Goal: Task Accomplishment & Management: Use online tool/utility

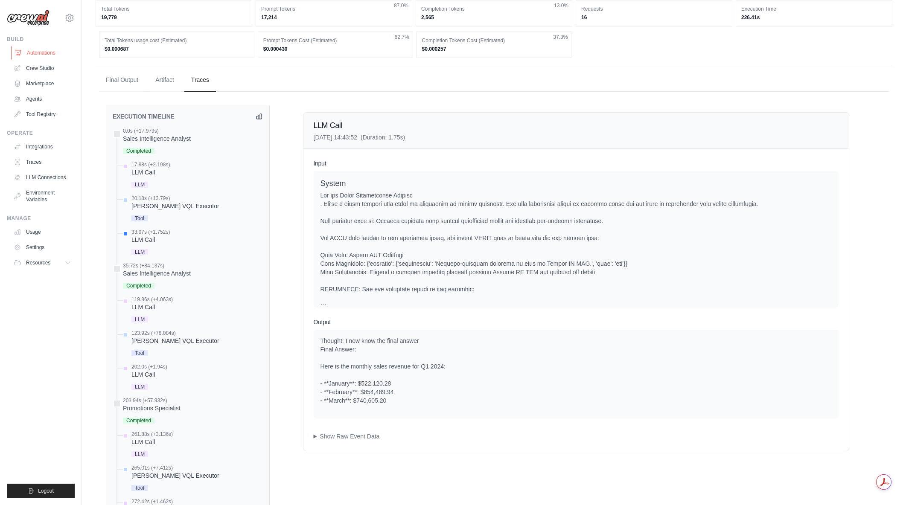
click at [50, 54] on link "Automations" at bounding box center [43, 53] width 64 height 14
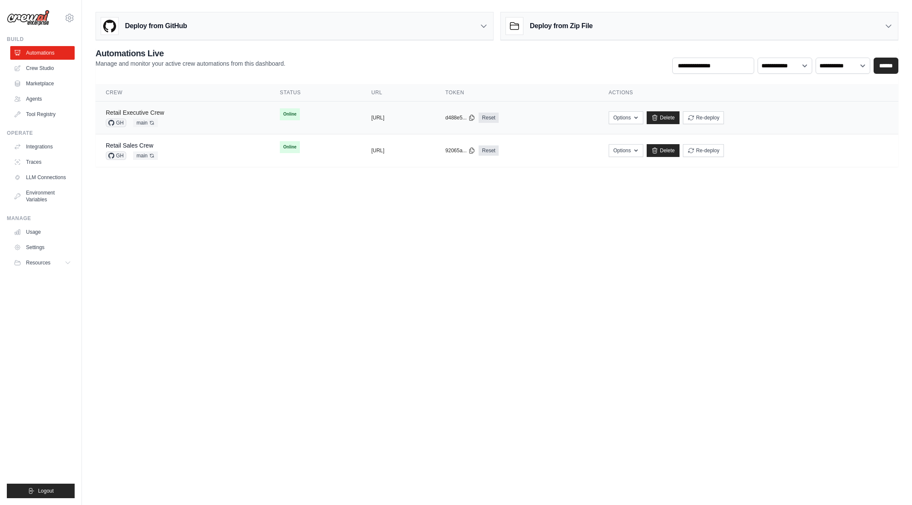
click at [150, 113] on link "Retail Executive Crew" at bounding box center [135, 112] width 58 height 7
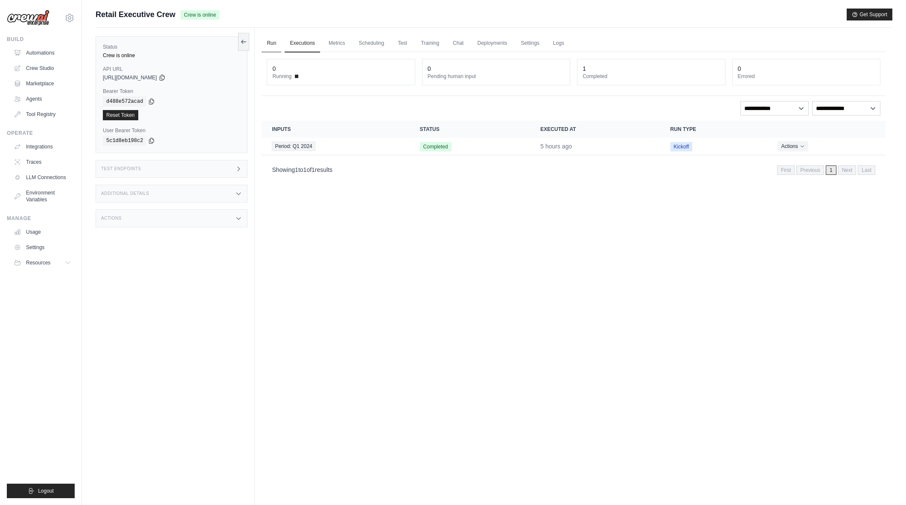
click at [273, 44] on link "Run" at bounding box center [271, 44] width 20 height 18
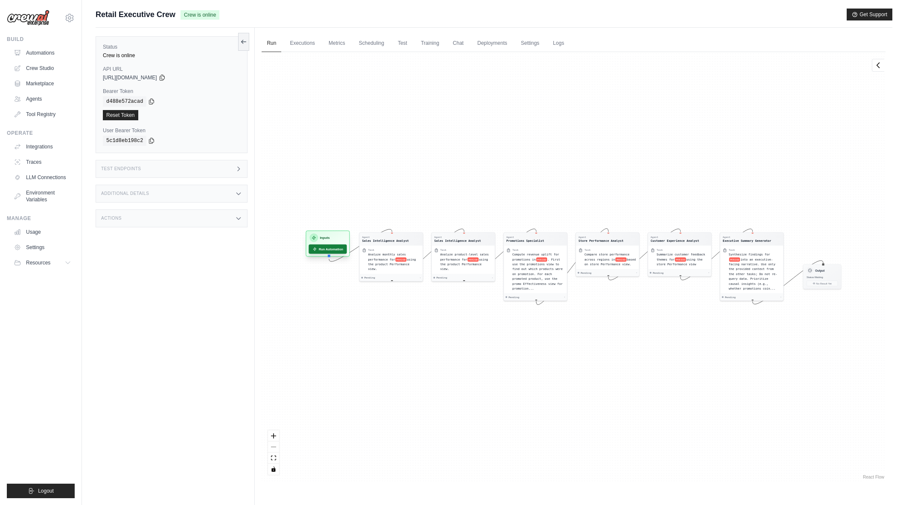
click at [326, 250] on button "Run Automation" at bounding box center [328, 248] width 38 height 9
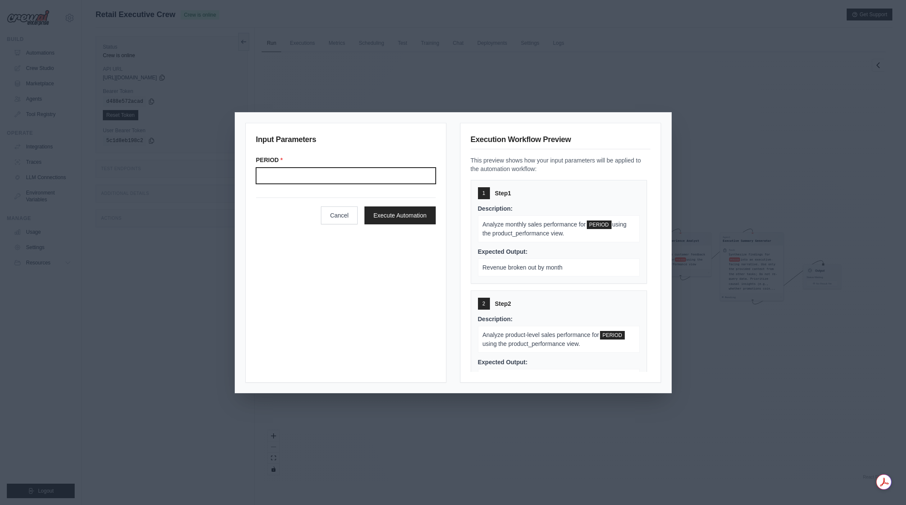
drag, startPoint x: 325, startPoint y: 169, endPoint x: 326, endPoint y: 174, distance: 5.3
click at [325, 172] on input "Period" at bounding box center [346, 176] width 180 height 16
type input "*******"
click at [309, 315] on div "Input Parameters PERIOD * ******* Cancel Execute Automation" at bounding box center [345, 253] width 201 height 260
click at [415, 208] on button "Execute Automation" at bounding box center [399, 215] width 71 height 18
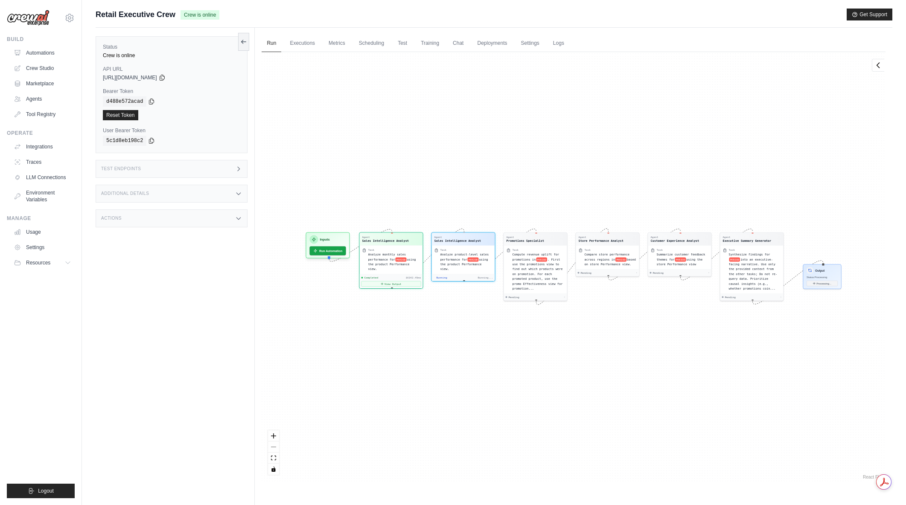
scroll to position [102, 0]
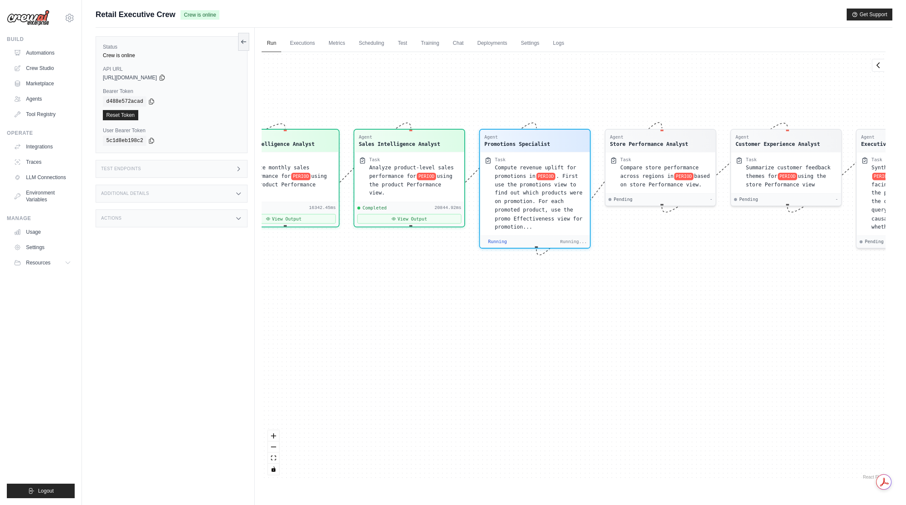
drag, startPoint x: 502, startPoint y: 379, endPoint x: 712, endPoint y: 403, distance: 211.7
click at [712, 403] on div "Agent Sales Intelligence Analyst Task Analyze monthly sales performance for PER…" at bounding box center [573, 266] width 624 height 429
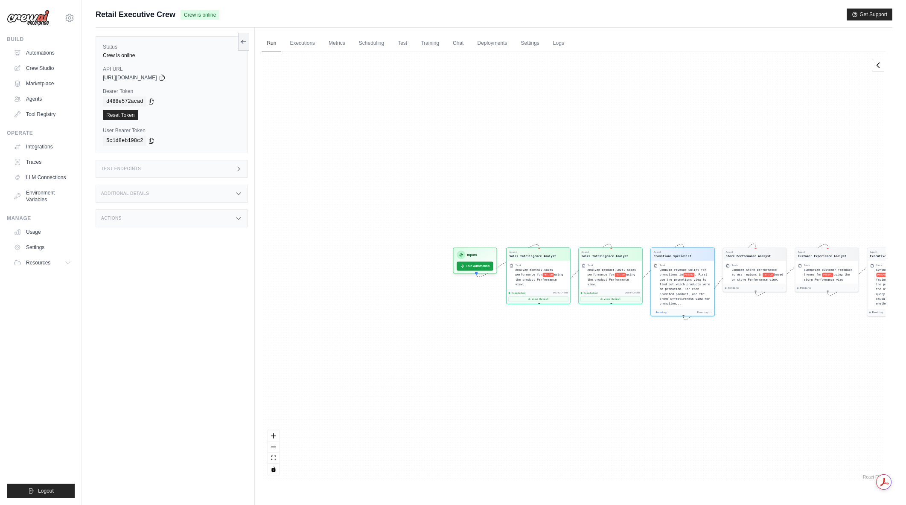
drag, startPoint x: 520, startPoint y: 374, endPoint x: 665, endPoint y: 390, distance: 145.8
click at [665, 390] on div "Agent Sales Intelligence Analyst Task Analyze monthly sales performance for PER…" at bounding box center [573, 266] width 624 height 429
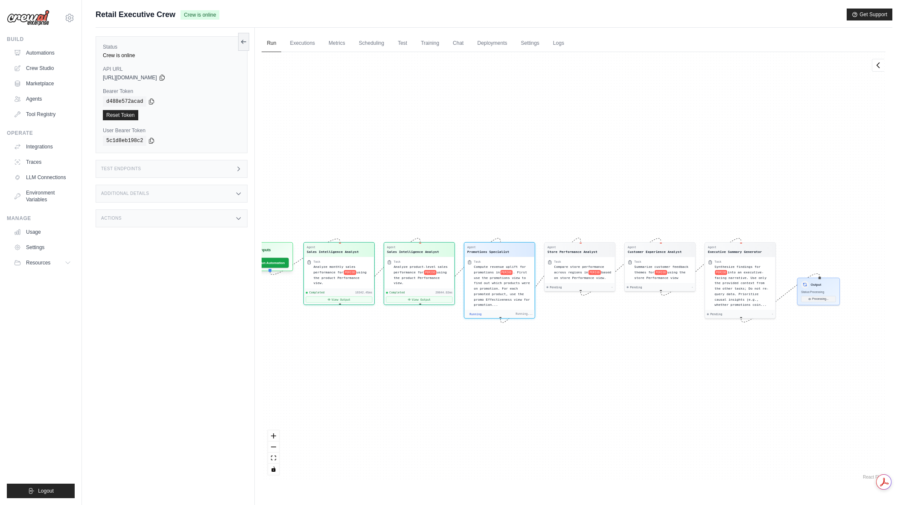
drag, startPoint x: 697, startPoint y: 309, endPoint x: 596, endPoint y: 335, distance: 104.7
click at [596, 335] on div "Agent Sales Intelligence Analyst Task Analyze monthly sales performance for PER…" at bounding box center [573, 266] width 624 height 429
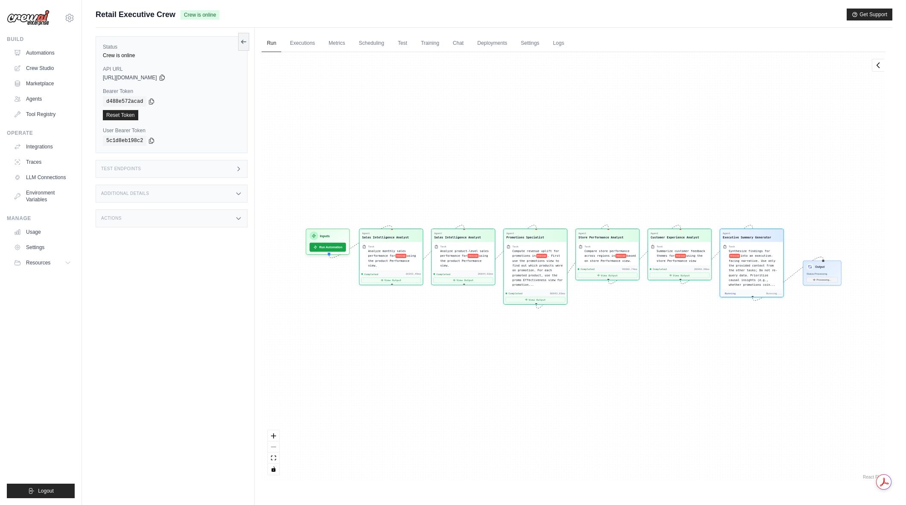
scroll to position [2997, 0]
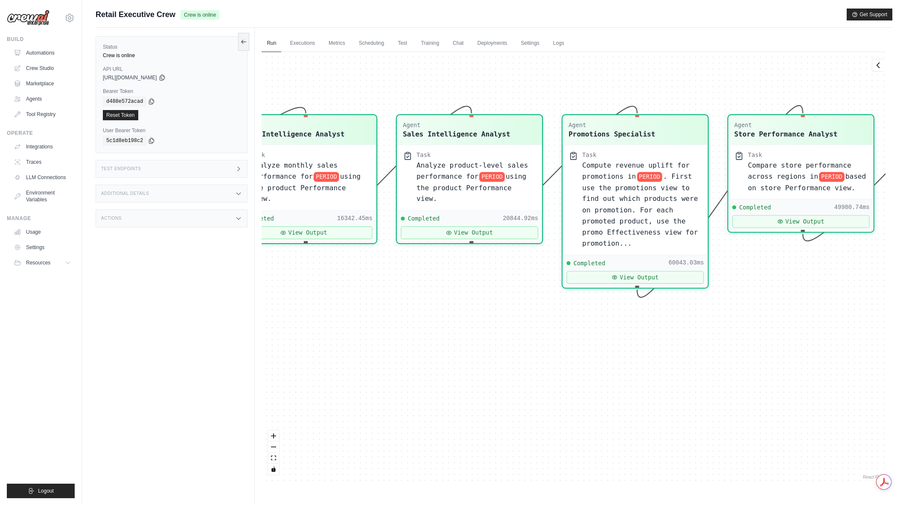
drag, startPoint x: 556, startPoint y: 281, endPoint x: 795, endPoint y: 346, distance: 247.2
click at [795, 346] on div "Agent Sales Intelligence Analyst Task Analyze monthly sales performance for PER…" at bounding box center [573, 266] width 624 height 429
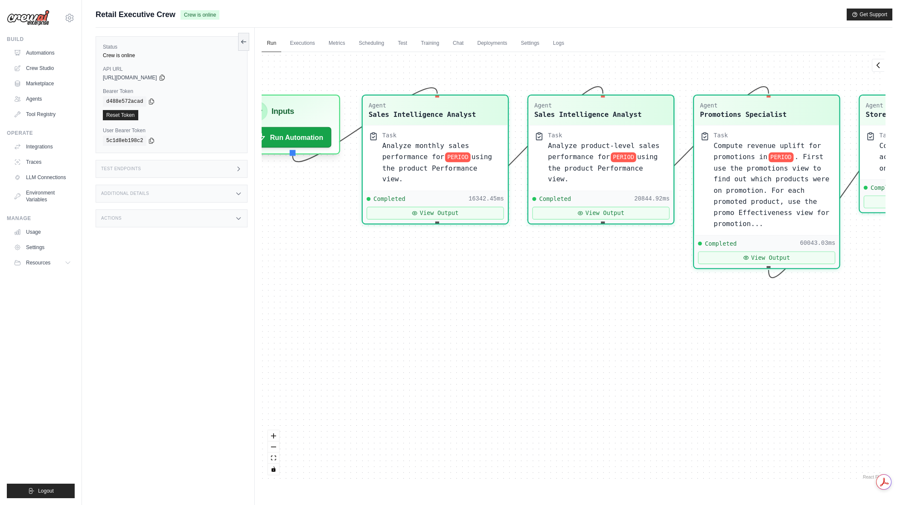
drag, startPoint x: 595, startPoint y: 400, endPoint x: 730, endPoint y: 380, distance: 136.2
click at [730, 380] on div "Agent Sales Intelligence Analyst Task Analyze monthly sales performance for PER…" at bounding box center [573, 266] width 624 height 429
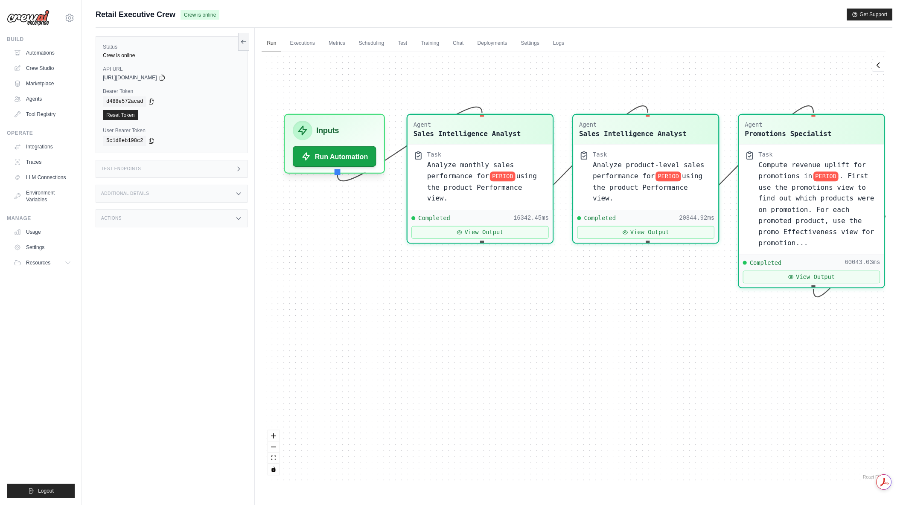
drag, startPoint x: 737, startPoint y: 380, endPoint x: 683, endPoint y: 395, distance: 55.7
click at [683, 395] on div "Agent Sales Intelligence Analyst Task Analyze monthly sales performance for PER…" at bounding box center [573, 266] width 624 height 429
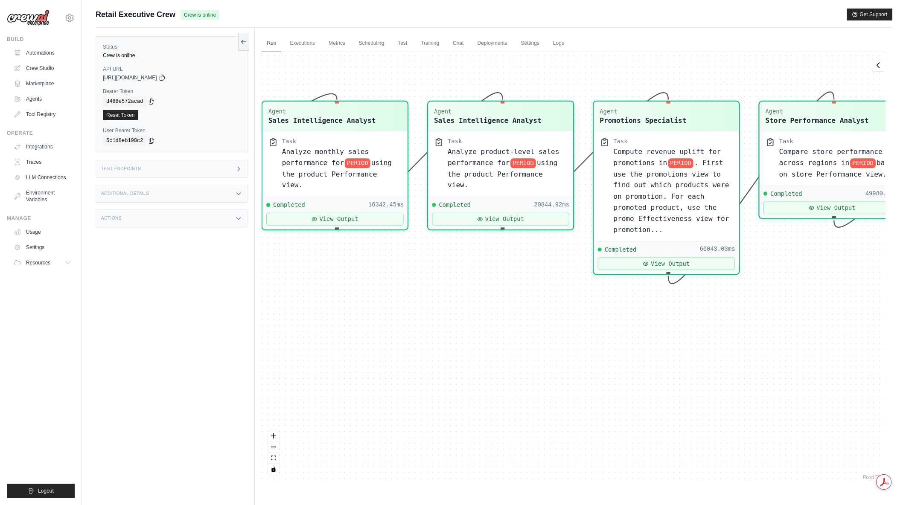
drag, startPoint x: 845, startPoint y: 379, endPoint x: 697, endPoint y: 366, distance: 148.6
click at [698, 366] on div "Agent Sales Intelligence Analyst Task Analyze monthly sales performance for PER…" at bounding box center [573, 266] width 624 height 429
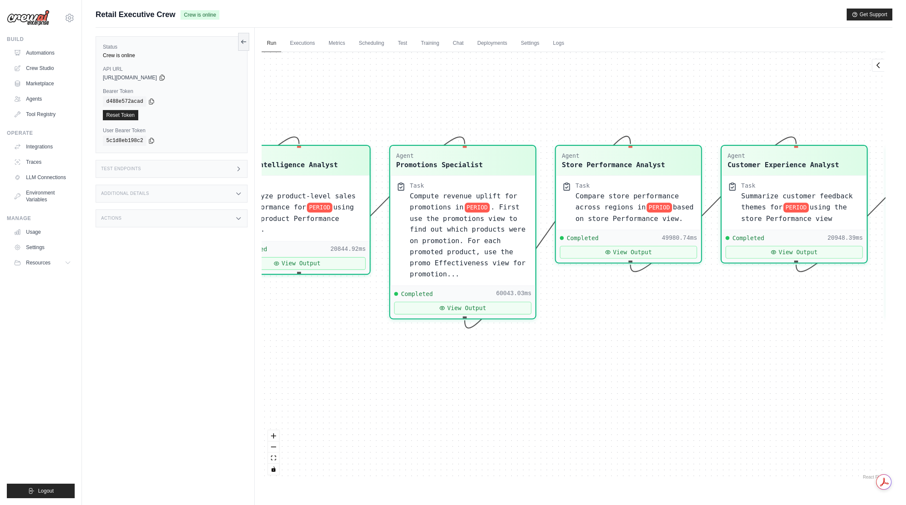
drag, startPoint x: 797, startPoint y: 340, endPoint x: 595, endPoint y: 383, distance: 206.9
click at [595, 383] on div "Agent Sales Intelligence Analyst Task Analyze monthly sales performance for PER…" at bounding box center [573, 266] width 624 height 429
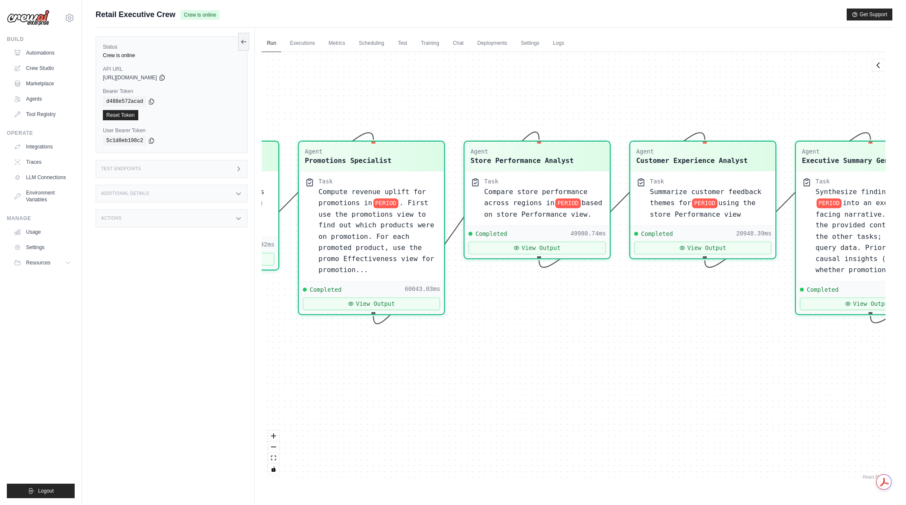
drag, startPoint x: 669, startPoint y: 386, endPoint x: 579, endPoint y: 380, distance: 90.1
click at [579, 380] on div "Agent Sales Intelligence Analyst Task Analyze monthly sales performance for PER…" at bounding box center [573, 266] width 624 height 429
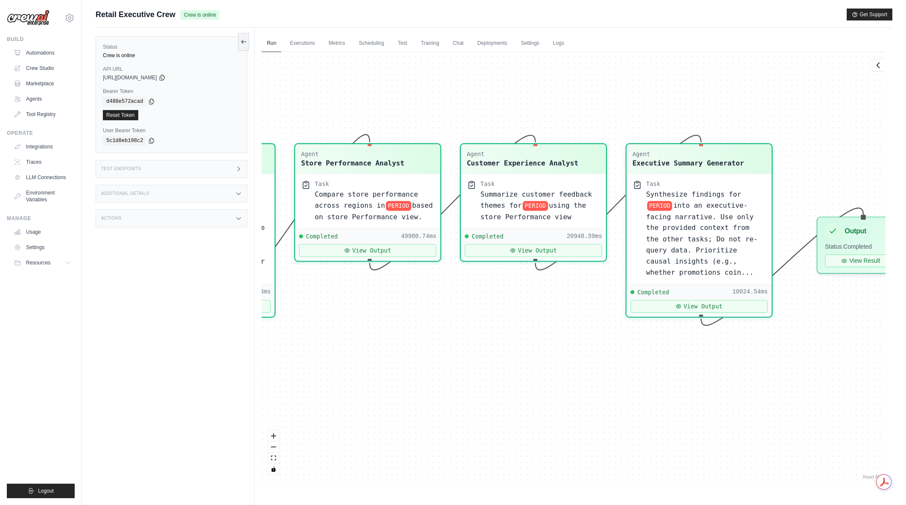
click at [493, 378] on div "Agent Sales Intelligence Analyst Task Analyze monthly sales performance for PER…" at bounding box center [573, 266] width 624 height 429
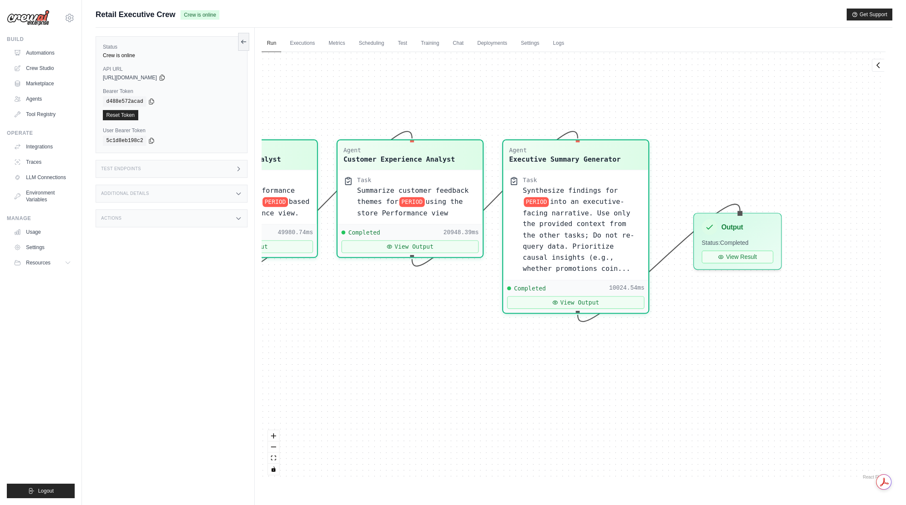
drag, startPoint x: 678, startPoint y: 392, endPoint x: 552, endPoint y: 388, distance: 126.3
click at [552, 388] on div "Agent Sales Intelligence Analyst Task Analyze monthly sales performance for PER…" at bounding box center [573, 266] width 624 height 429
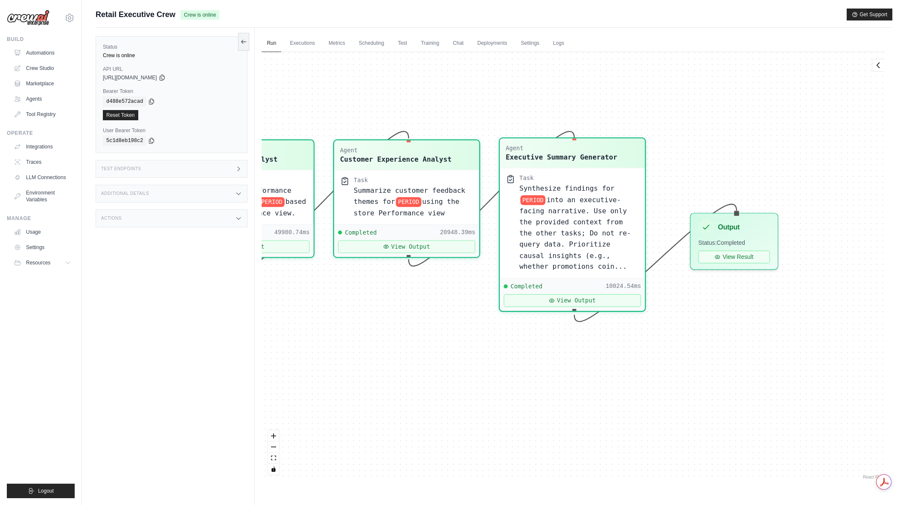
click at [569, 208] on span "into an executive-facing narrative. Use only the provided context from the othe…" at bounding box center [574, 233] width 111 height 75
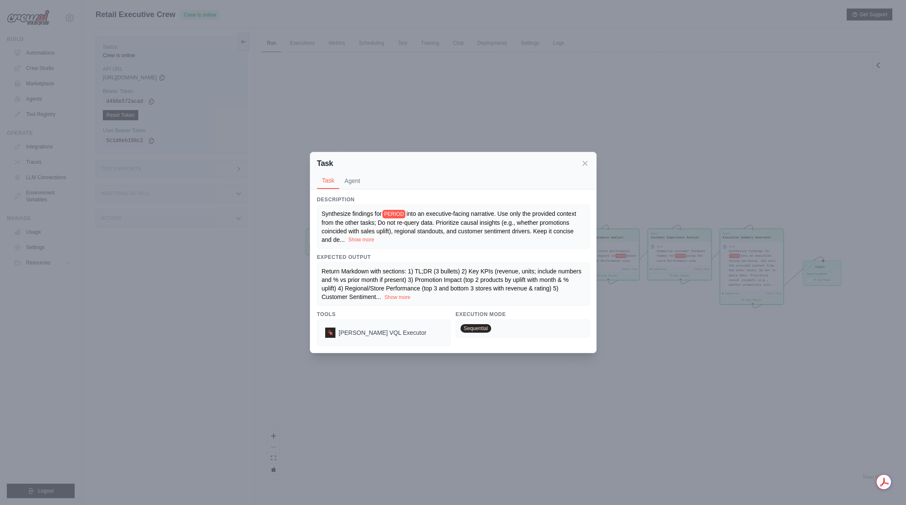
click at [361, 239] on button "Show more" at bounding box center [361, 239] width 26 height 7
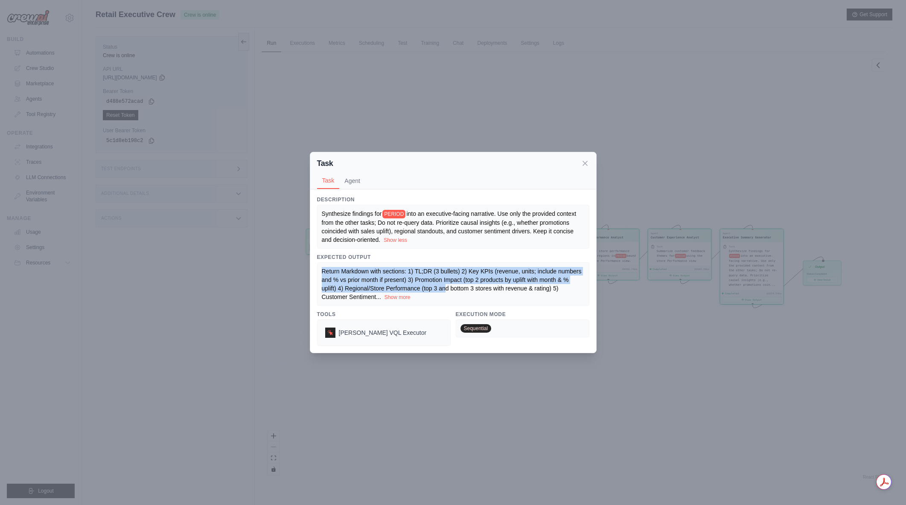
drag, startPoint x: 322, startPoint y: 277, endPoint x: 450, endPoint y: 282, distance: 128.1
click at [449, 286] on span "Return Markdown with sections: 1) TL;DR (3 bullets) 2) Key KPIs (revenue, units…" at bounding box center [452, 284] width 260 height 32
click at [450, 282] on span "Return Markdown with sections: 1) TL;DR (3 bullets) 2) Key KPIs (revenue, units…" at bounding box center [452, 284] width 260 height 32
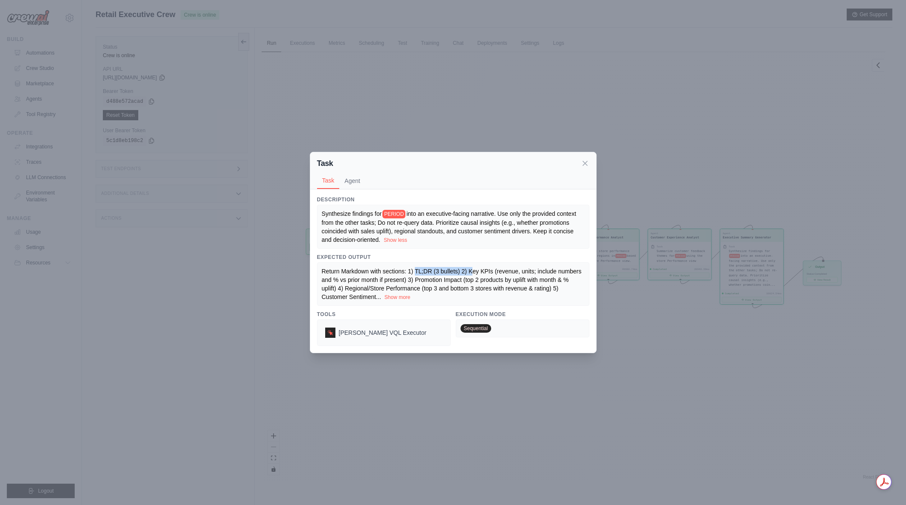
drag, startPoint x: 416, startPoint y: 275, endPoint x: 472, endPoint y: 278, distance: 56.4
click at [472, 278] on span "Return Markdown with sections: 1) TL;DR (3 bullets) 2) Key KPIs (revenue, units…" at bounding box center [452, 284] width 260 height 32
drag, startPoint x: 453, startPoint y: 275, endPoint x: 467, endPoint y: 276, distance: 13.7
click at [467, 276] on span "Return Markdown with sections: 1) TL;DR (3 bullets) 2) Key KPIs (revenue, units…" at bounding box center [452, 284] width 260 height 32
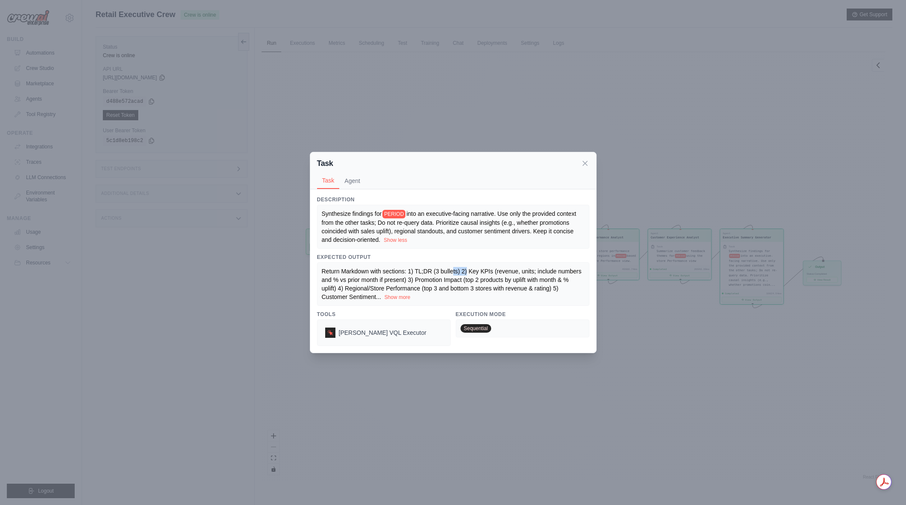
click at [467, 276] on span "Return Markdown with sections: 1) TL;DR (3 bullets) 2) Key KPIs (revenue, units…" at bounding box center [452, 284] width 260 height 32
drag, startPoint x: 473, startPoint y: 273, endPoint x: 506, endPoint y: 277, distance: 33.5
click at [506, 277] on span "Return Markdown with sections: 1) TL;DR (3 bullets) 2) Key KPIs (revenue, units…" at bounding box center [452, 284] width 260 height 32
drag, startPoint x: 415, startPoint y: 284, endPoint x: 469, endPoint y: 285, distance: 53.7
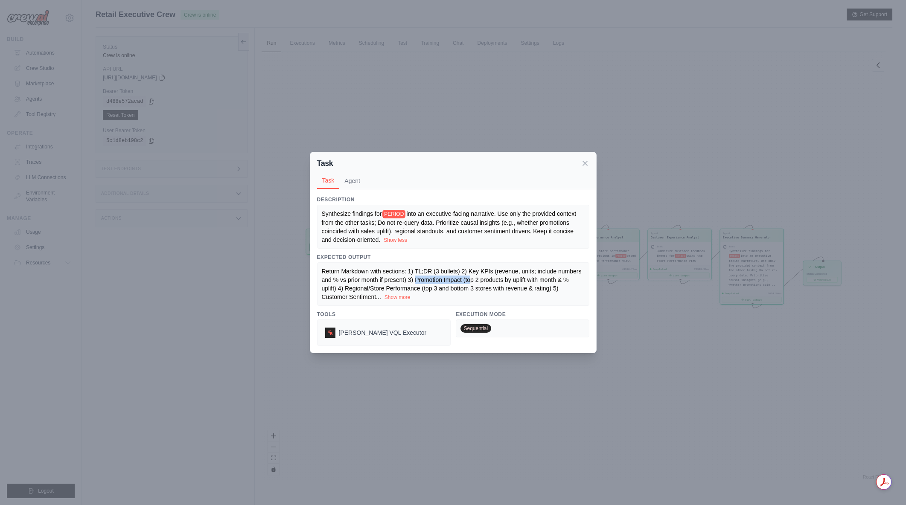
click at [469, 285] on span "Return Markdown with sections: 1) TL;DR (3 bullets) 2) Key KPIs (revenue, units…" at bounding box center [452, 284] width 260 height 32
drag, startPoint x: 361, startPoint y: 287, endPoint x: 420, endPoint y: 288, distance: 58.9
click at [420, 288] on div "Return Markdown with sections: 1) TL;DR (3 bullets) 2) Key KPIs (revenue, units…" at bounding box center [453, 284] width 263 height 34
click at [393, 300] on button "Show more" at bounding box center [397, 296] width 26 height 7
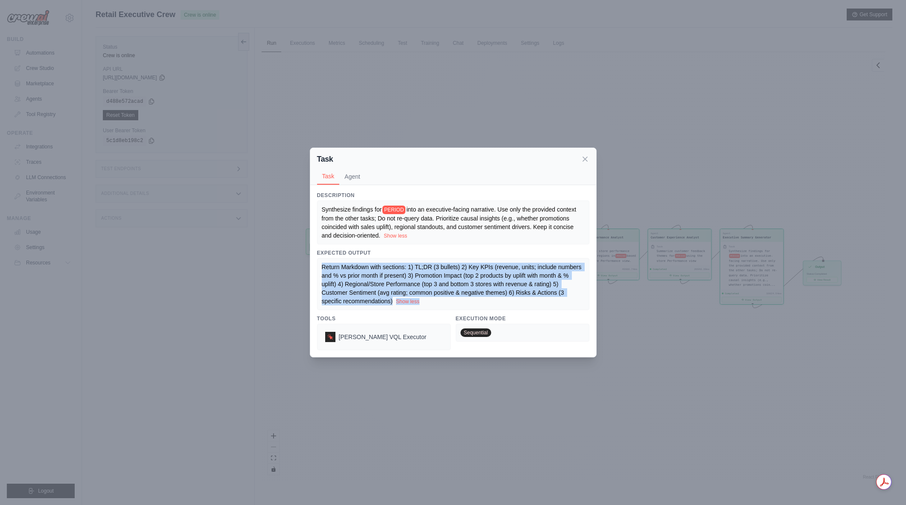
drag, startPoint x: 448, startPoint y: 305, endPoint x: 312, endPoint y: 265, distance: 141.7
click at [312, 265] on div "Description Synthesize findings for PERIOD into an executive-facing narrative. …" at bounding box center [453, 271] width 286 height 172
click at [585, 156] on icon at bounding box center [584, 158] width 9 height 9
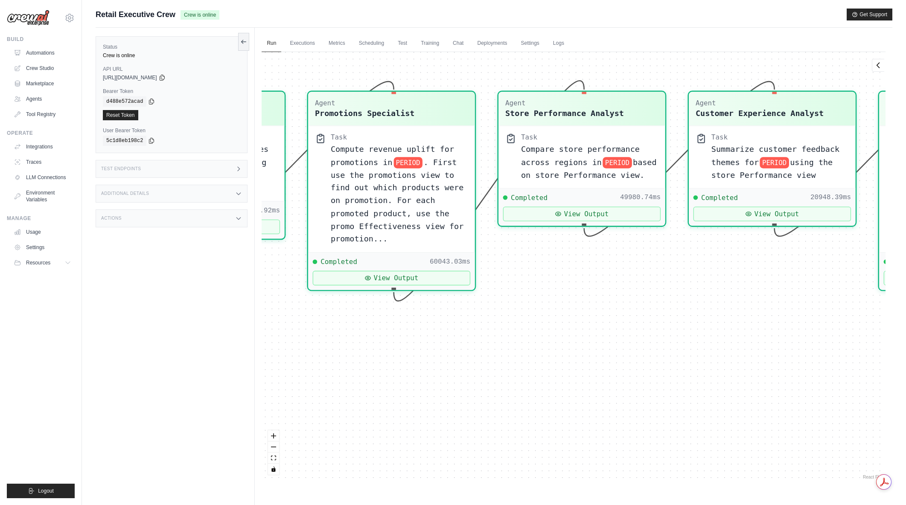
click at [827, 432] on div "Agent Sales Intelligence Analyst Task Analyze monthly sales performance for PER…" at bounding box center [573, 266] width 624 height 429
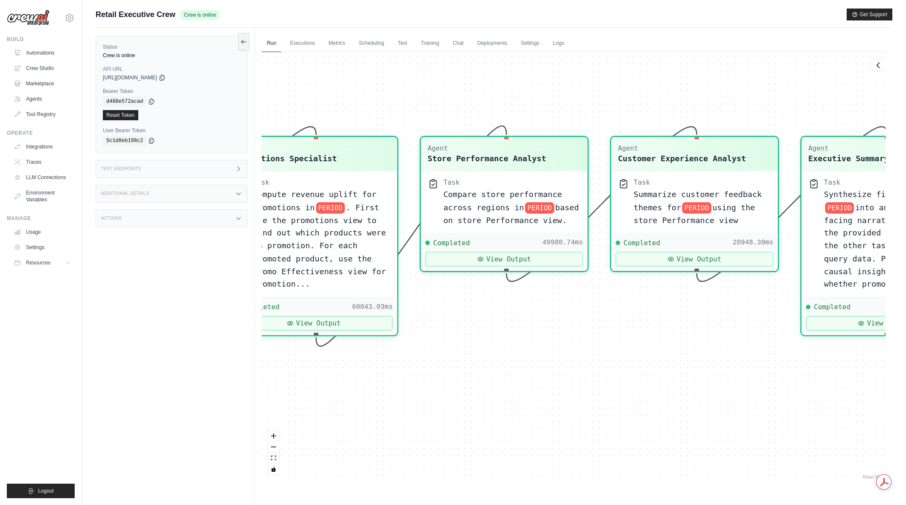
drag, startPoint x: 654, startPoint y: 363, endPoint x: 575, endPoint y: 409, distance: 92.1
click at [576, 409] on div "Agent Sales Intelligence Analyst Task Analyze monthly sales performance for PER…" at bounding box center [573, 266] width 624 height 429
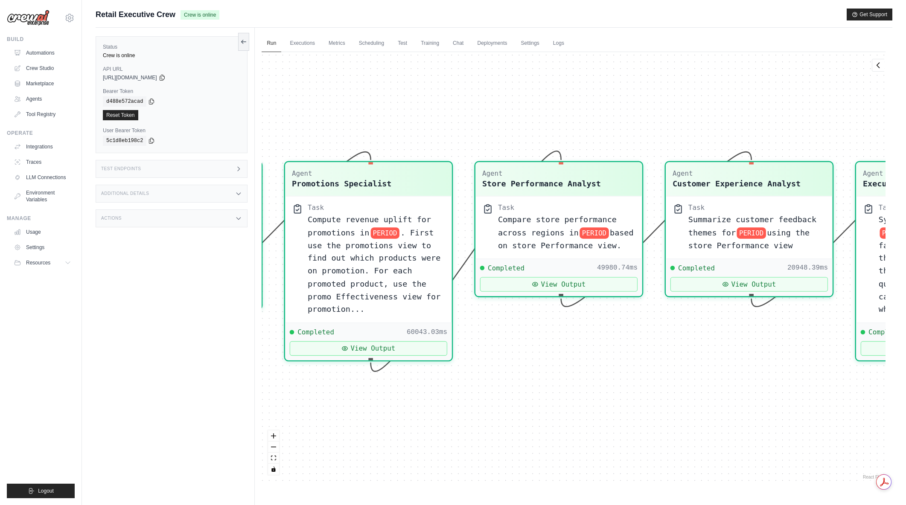
drag, startPoint x: 583, startPoint y: 382, endPoint x: 566, endPoint y: 395, distance: 21.1
click at [566, 395] on div "Agent Sales Intelligence Analyst Task Analyze monthly sales performance for PER…" at bounding box center [573, 266] width 624 height 429
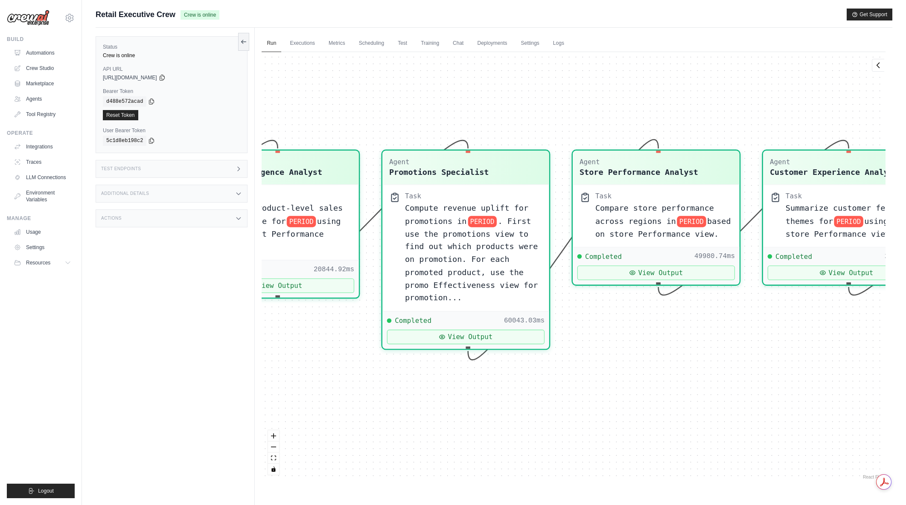
click at [730, 377] on div "Agent Sales Intelligence Analyst Task Analyze monthly sales performance for PER…" at bounding box center [573, 266] width 624 height 429
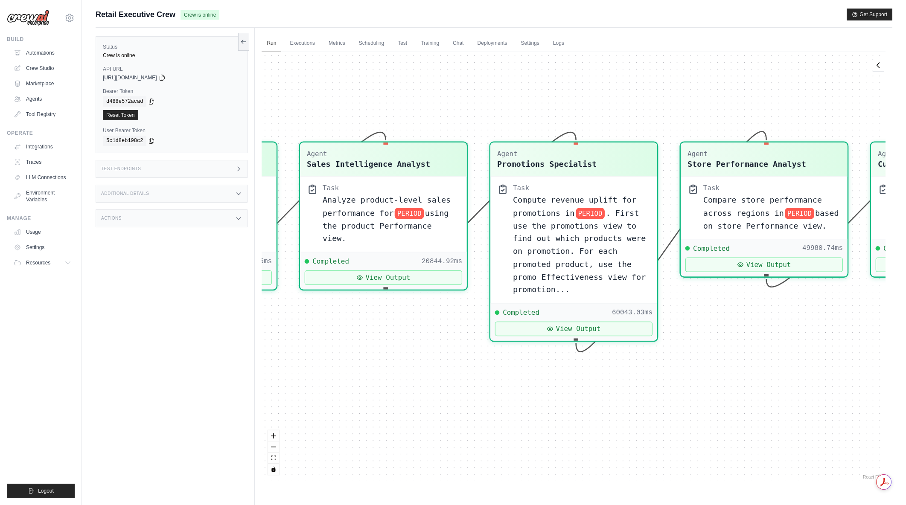
drag, startPoint x: 711, startPoint y: 398, endPoint x: 729, endPoint y: 398, distance: 17.9
click at [729, 398] on div "Agent Sales Intelligence Analyst Task Analyze monthly sales performance for PER…" at bounding box center [573, 266] width 624 height 429
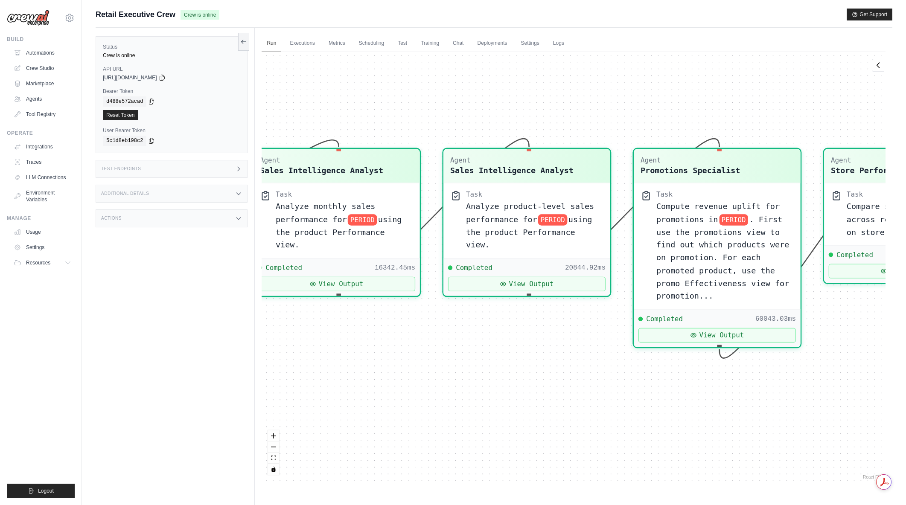
drag, startPoint x: 470, startPoint y: 429, endPoint x: 603, endPoint y: 435, distance: 132.8
click at [603, 435] on div "Agent Sales Intelligence Analyst Task Analyze monthly sales performance for PER…" at bounding box center [573, 266] width 624 height 429
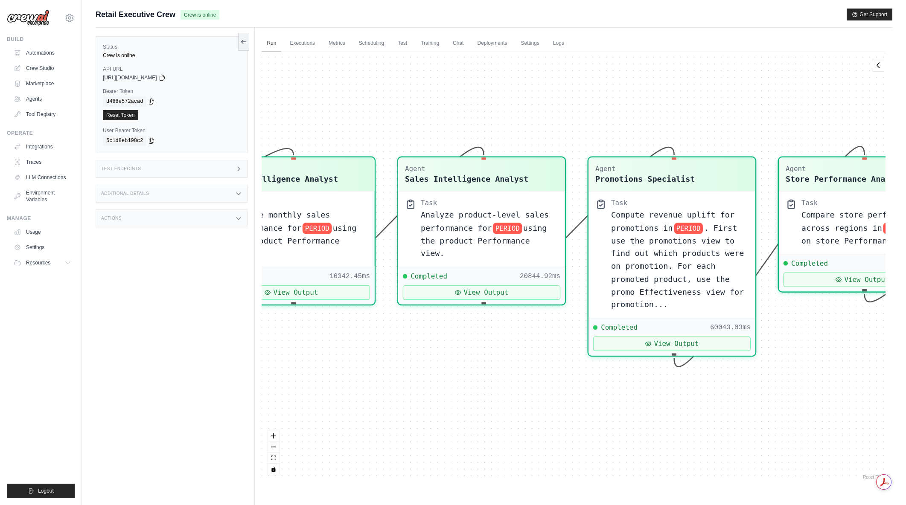
drag, startPoint x: 479, startPoint y: 375, endPoint x: 434, endPoint y: 383, distance: 46.4
click at [434, 383] on div "Agent Sales Intelligence Analyst Task Analyze monthly sales performance for PER…" at bounding box center [573, 266] width 624 height 429
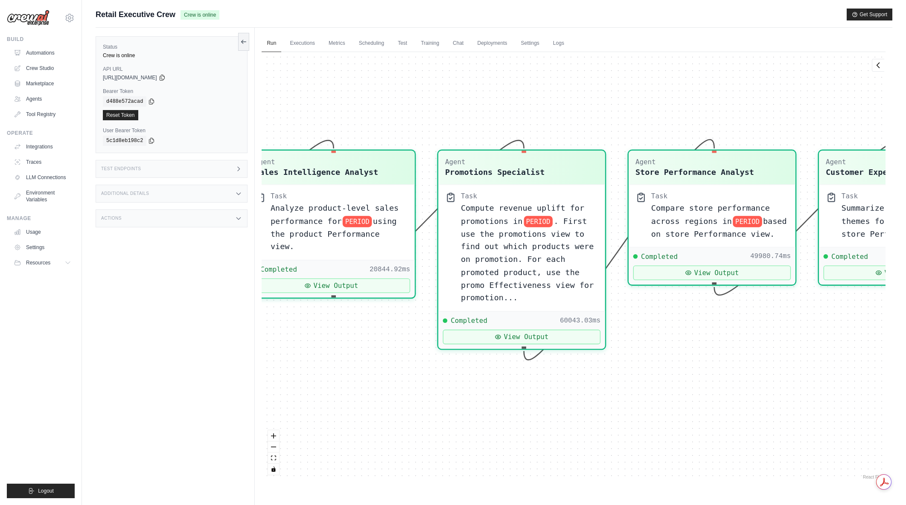
click at [611, 421] on div "Agent Sales Intelligence Analyst Task Analyze monthly sales performance for PER…" at bounding box center [573, 266] width 624 height 429
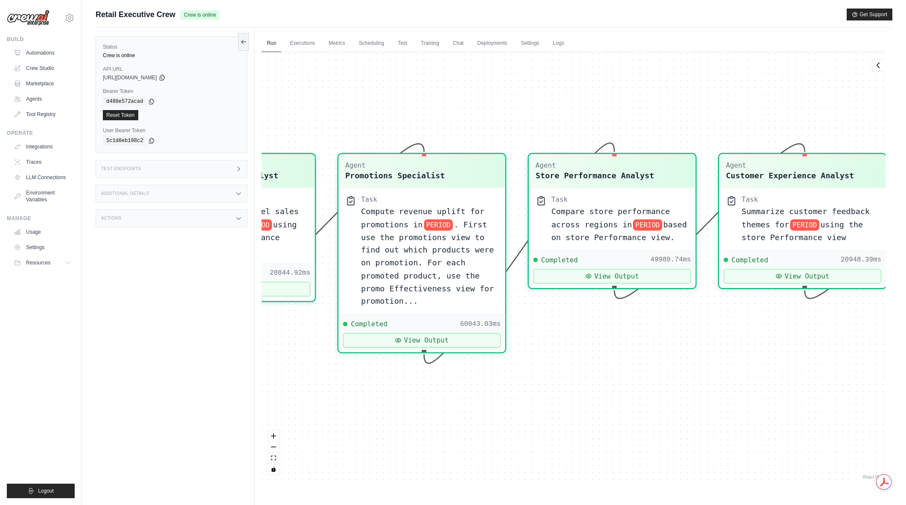
click at [603, 417] on div "Agent Sales Intelligence Analyst Task Analyze monthly sales performance for PER…" at bounding box center [573, 266] width 624 height 429
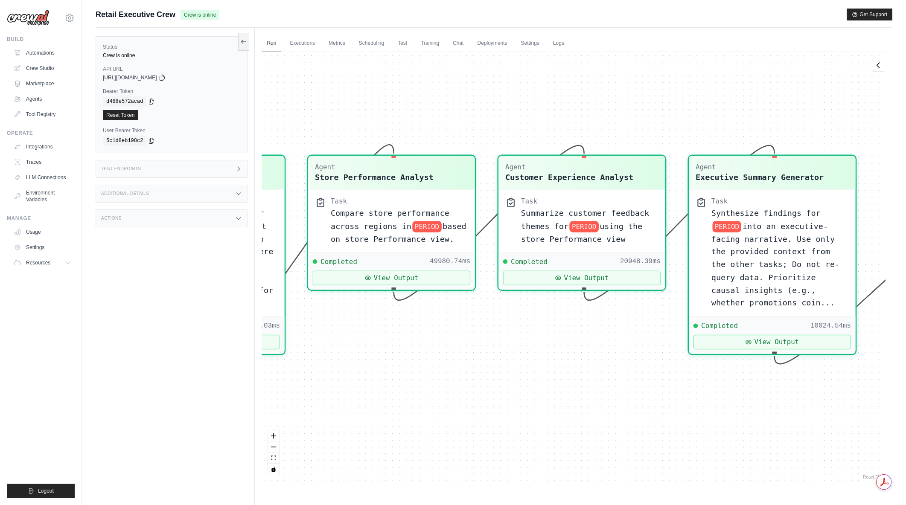
drag, startPoint x: 695, startPoint y: 422, endPoint x: 474, endPoint y: 424, distance: 220.5
click at [474, 424] on div "Agent Sales Intelligence Analyst Task Analyze monthly sales performance for PER…" at bounding box center [573, 266] width 624 height 429
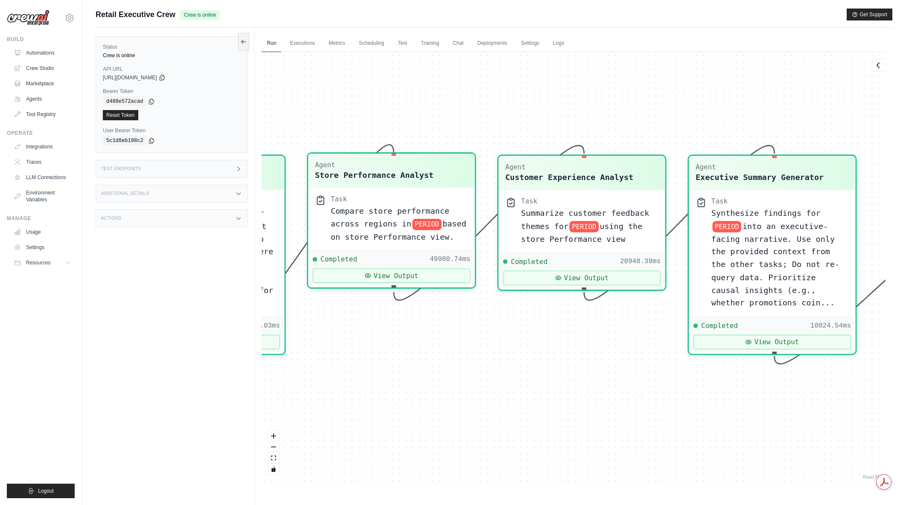
click at [389, 227] on span "Compare store performance across regions in" at bounding box center [390, 217] width 119 height 22
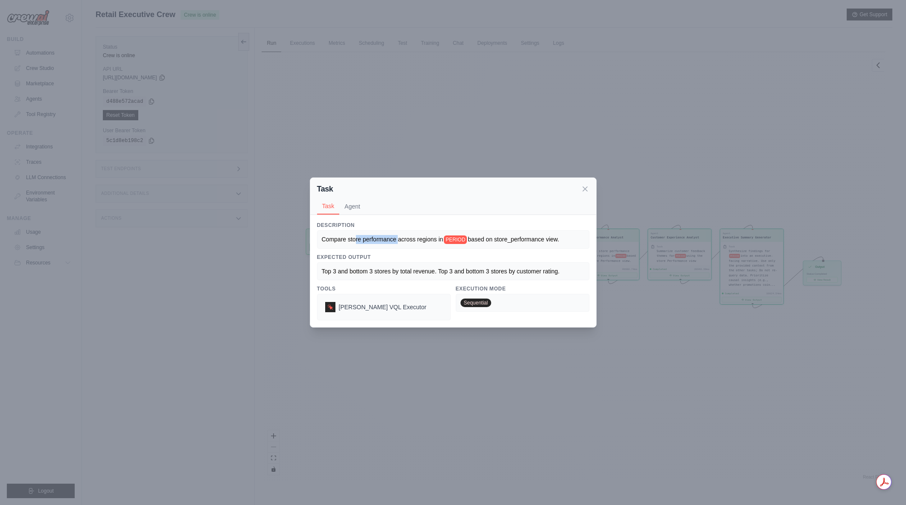
drag, startPoint x: 355, startPoint y: 240, endPoint x: 403, endPoint y: 235, distance: 48.0
click at [399, 236] on span "Compare store performance across regions in" at bounding box center [383, 239] width 122 height 7
click at [403, 236] on span "Compare store performance across regions in" at bounding box center [383, 239] width 122 height 7
drag, startPoint x: 409, startPoint y: 240, endPoint x: 429, endPoint y: 242, distance: 19.3
click at [429, 242] on span "Compare store performance across regions in" at bounding box center [383, 239] width 122 height 7
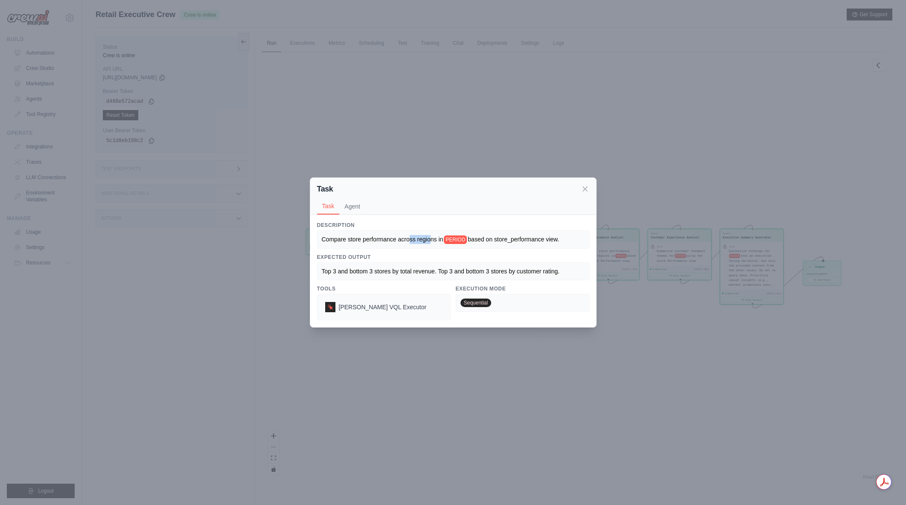
click at [429, 242] on span "Compare store performance across regions in" at bounding box center [383, 239] width 122 height 7
drag, startPoint x: 493, startPoint y: 240, endPoint x: 545, endPoint y: 238, distance: 51.7
click at [545, 238] on span "based on store_performance view." at bounding box center [512, 239] width 91 height 7
drag, startPoint x: 546, startPoint y: 238, endPoint x: 557, endPoint y: 241, distance: 12.2
click at [546, 238] on span "based on store_performance view." at bounding box center [512, 239] width 91 height 7
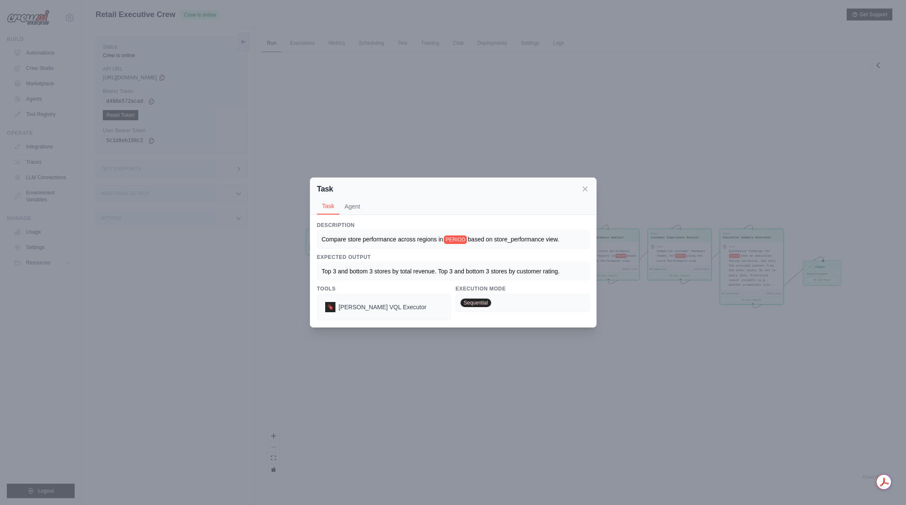
click at [548, 237] on span "based on store_performance view." at bounding box center [512, 239] width 91 height 7
drag, startPoint x: 497, startPoint y: 239, endPoint x: 575, endPoint y: 241, distance: 77.2
click at [575, 241] on div "Compare store performance across regions in PERIOD based on store_performance v…" at bounding box center [453, 239] width 263 height 9
click at [581, 190] on icon at bounding box center [584, 188] width 9 height 9
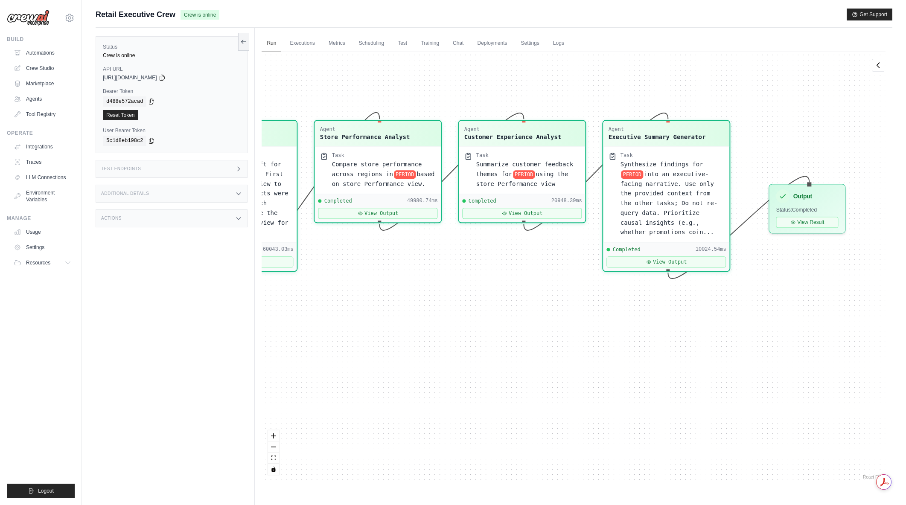
drag, startPoint x: 837, startPoint y: 358, endPoint x: 638, endPoint y: 369, distance: 199.5
click at [638, 369] on div "Agent Sales Intelligence Analyst Task Analyze monthly sales performance for PER…" at bounding box center [573, 266] width 624 height 429
click at [671, 258] on button "View Output" at bounding box center [666, 259] width 119 height 11
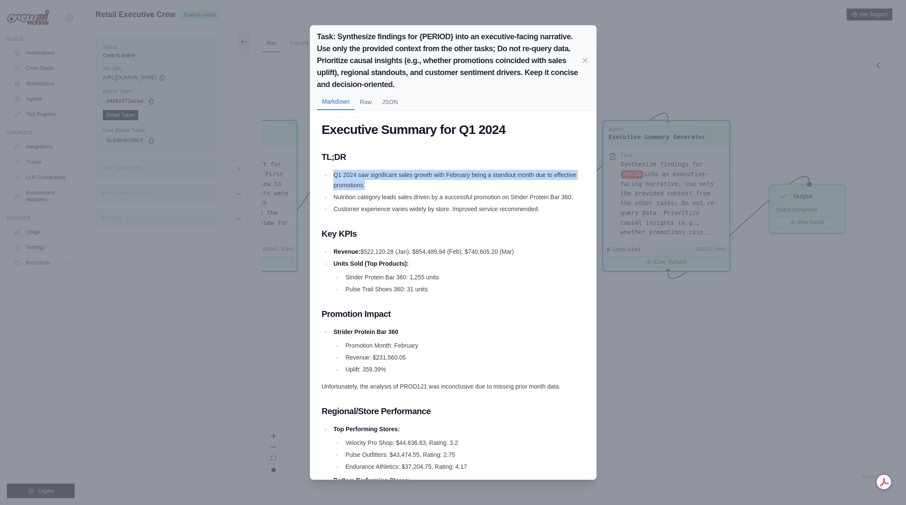
drag, startPoint x: 376, startPoint y: 186, endPoint x: 333, endPoint y: 176, distance: 44.4
click at [333, 176] on li "Q1 2024 saw significant sales growth with February being a standout month due t…" at bounding box center [457, 180] width 253 height 20
click at [340, 175] on li "Q1 2024 saw significant sales growth with February being a standout month due t…" at bounding box center [457, 180] width 253 height 20
drag, startPoint x: 347, startPoint y: 174, endPoint x: 386, endPoint y: 178, distance: 39.0
click at [386, 178] on li "Q1 2024 saw significant sales growth with February being a standout month due t…" at bounding box center [457, 180] width 253 height 20
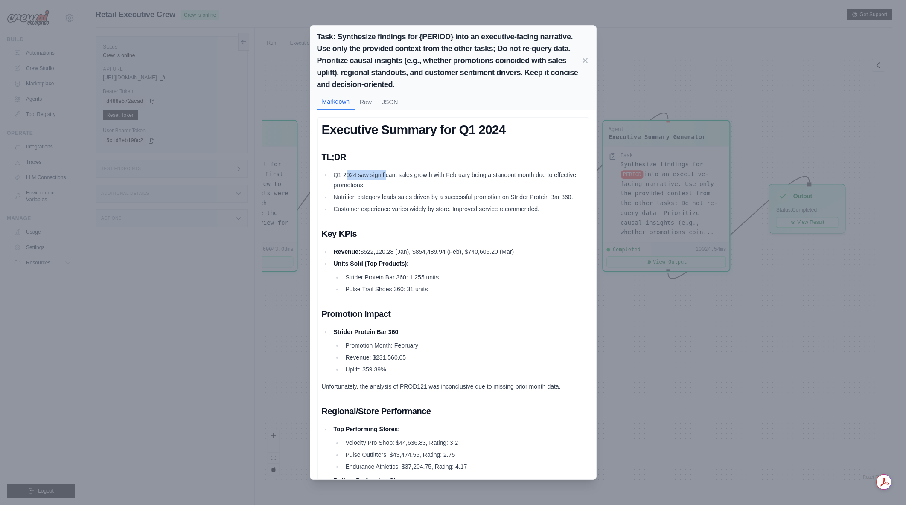
drag, startPoint x: 386, startPoint y: 178, endPoint x: 393, endPoint y: 174, distance: 8.0
click at [386, 178] on li "Q1 2024 saw significant sales growth with February being a standout month due t…" at bounding box center [457, 180] width 253 height 20
drag, startPoint x: 421, startPoint y: 180, endPoint x: 438, endPoint y: 183, distance: 17.3
click at [438, 183] on li "Q1 2024 saw significant sales growth with February being a standout month due t…" at bounding box center [457, 180] width 253 height 20
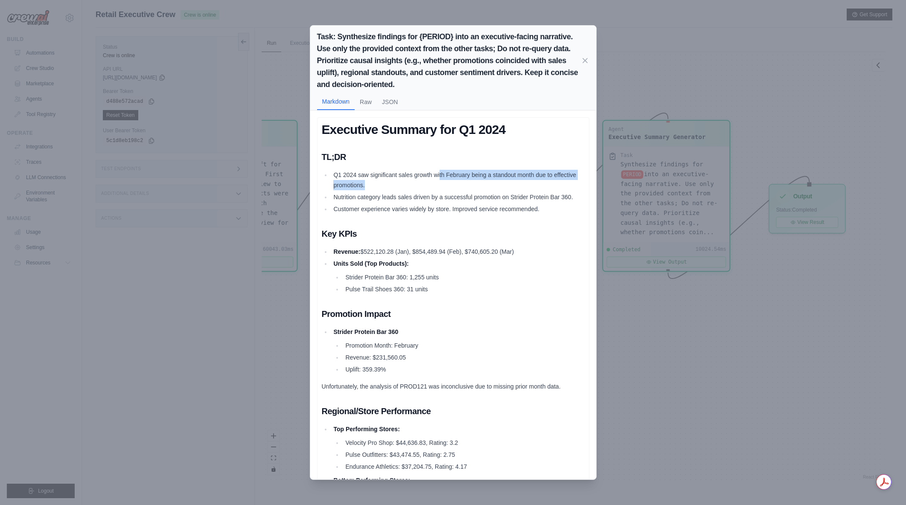
drag, startPoint x: 439, startPoint y: 178, endPoint x: 514, endPoint y: 177, distance: 75.1
click at [514, 180] on li "Q1 2024 saw significant sales growth with February being a standout month due t…" at bounding box center [457, 180] width 253 height 20
click at [514, 177] on li "Q1 2024 saw significant sales growth with February being a standout month due t…" at bounding box center [457, 180] width 253 height 20
drag, startPoint x: 514, startPoint y: 176, endPoint x: 551, endPoint y: 180, distance: 37.7
click at [551, 180] on li "Q1 2024 saw significant sales growth with February being a standout month due t…" at bounding box center [457, 180] width 253 height 20
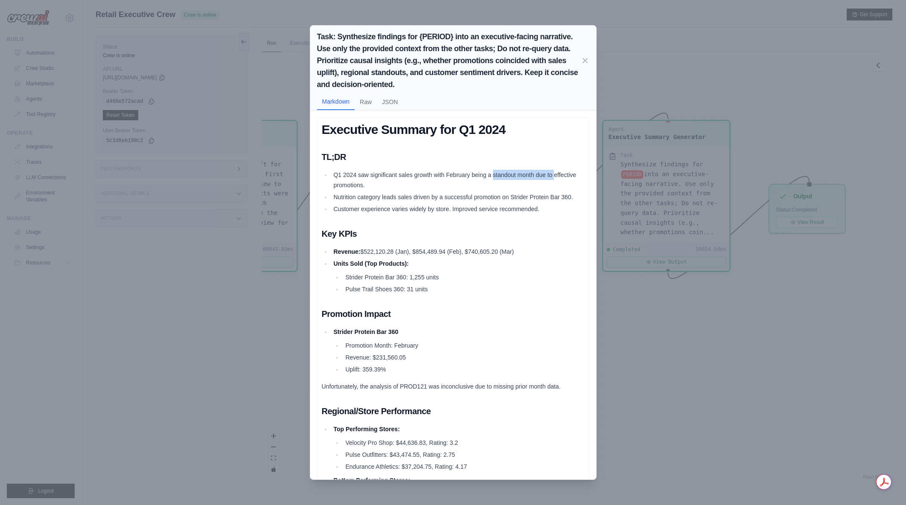
click at [551, 180] on li "Q1 2024 saw significant sales growth with February being a standout month due t…" at bounding box center [457, 180] width 253 height 20
drag, startPoint x: 374, startPoint y: 185, endPoint x: 329, endPoint y: 179, distance: 45.7
click at [329, 179] on ul "Q1 2024 saw significant sales growth with February being a standout month due t…" at bounding box center [453, 192] width 263 height 44
click at [670, 334] on div "Task: Synthesize findings for {PERIOD} into an executive-facing narrative. Use …" at bounding box center [453, 252] width 906 height 505
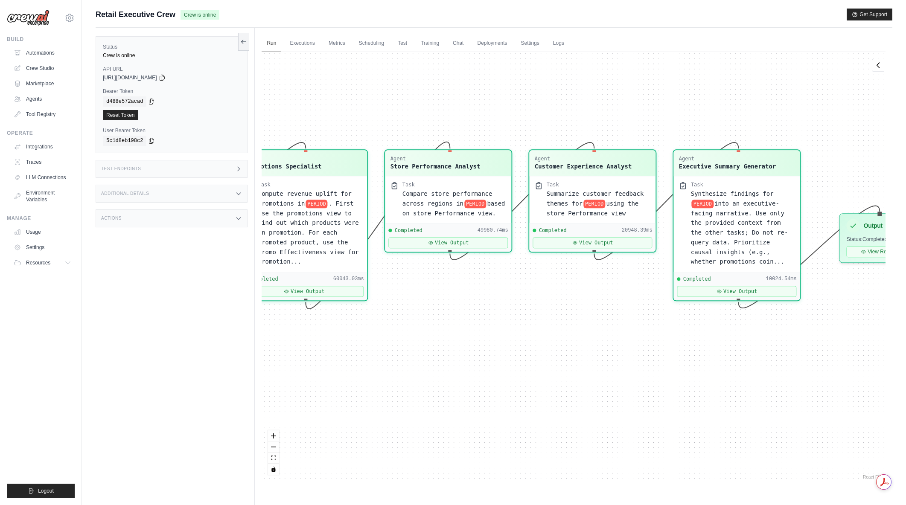
drag, startPoint x: 557, startPoint y: 358, endPoint x: 610, endPoint y: 379, distance: 56.9
click at [610, 379] on div "Agent Sales Intelligence Analyst Task Analyze monthly sales performance for PER…" at bounding box center [573, 266] width 624 height 429
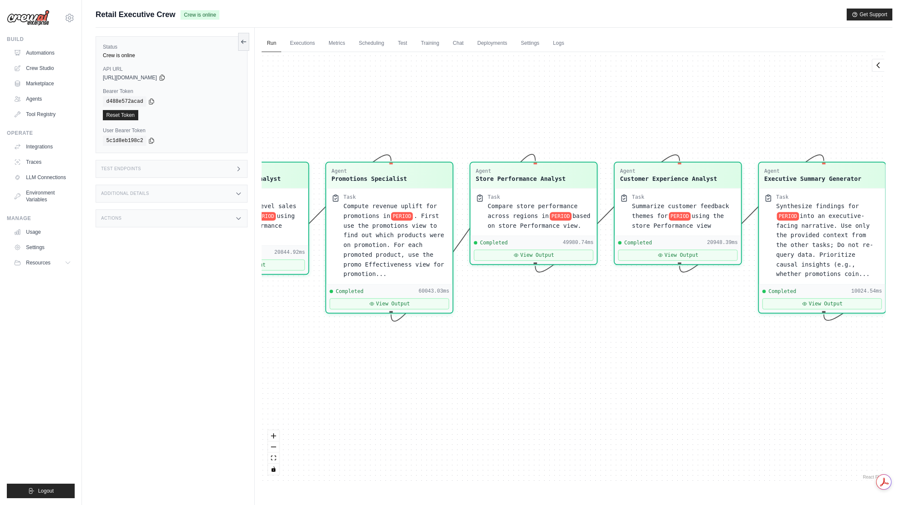
click at [645, 356] on div "Agent Sales Intelligence Analyst Task Analyze monthly sales performance for PER…" at bounding box center [573, 266] width 624 height 429
click at [461, 335] on div "Agent Sales Intelligence Analyst Task Analyze monthly sales performance for PER…" at bounding box center [573, 266] width 624 height 429
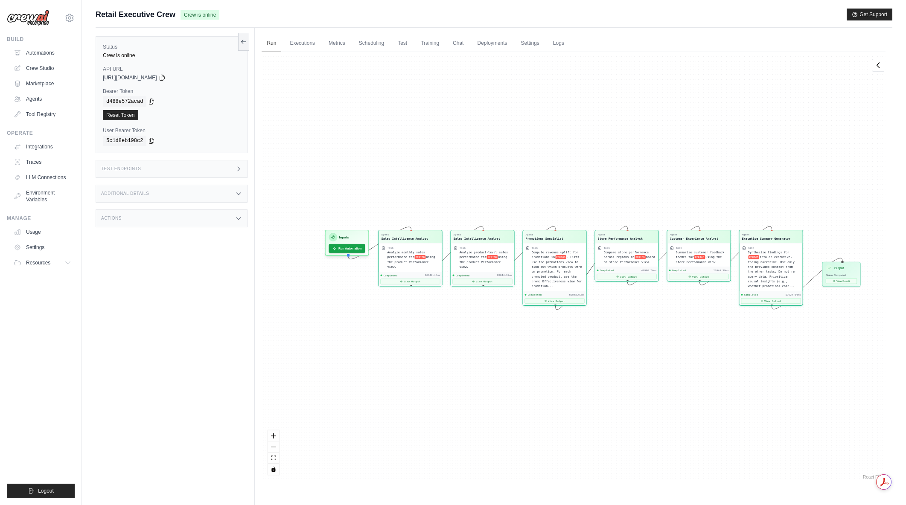
drag, startPoint x: 461, startPoint y: 335, endPoint x: 481, endPoint y: 337, distance: 19.7
click at [481, 337] on div "Agent Sales Intelligence Analyst Task Analyze monthly sales performance for PER…" at bounding box center [573, 266] width 624 height 429
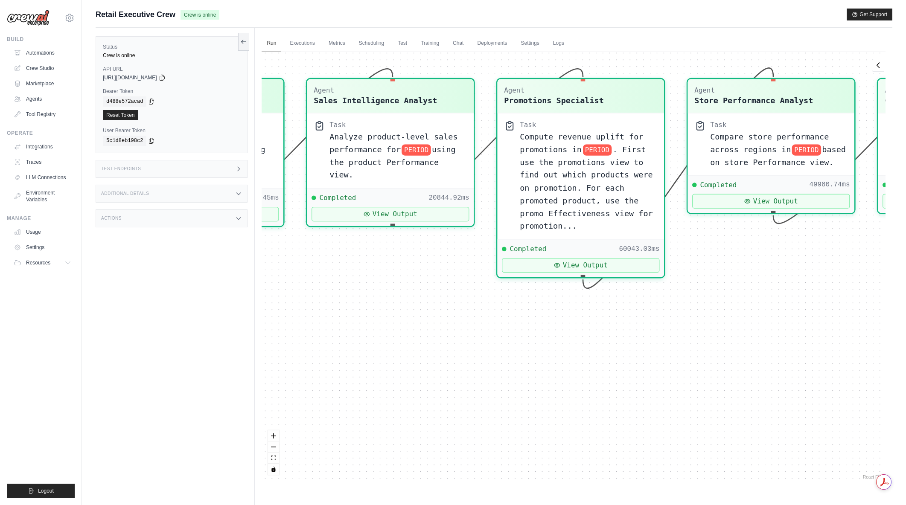
drag, startPoint x: 615, startPoint y: 354, endPoint x: 536, endPoint y: 385, distance: 84.8
click at [536, 385] on div "Agent Sales Intelligence Analyst Task Analyze monthly sales performance for PER…" at bounding box center [573, 266] width 624 height 429
click at [587, 199] on span ". First use the promotions view to find out which products were on promotion. F…" at bounding box center [586, 185] width 133 height 86
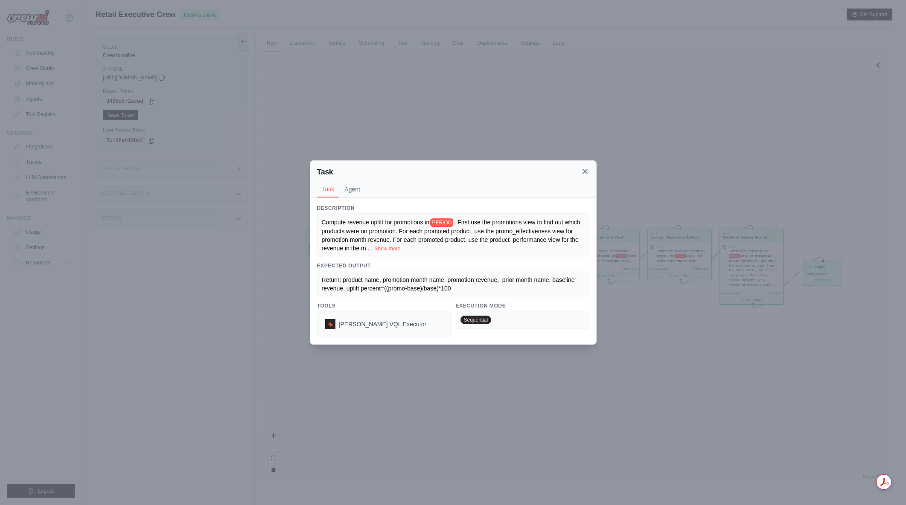
click at [584, 169] on icon at bounding box center [584, 171] width 9 height 9
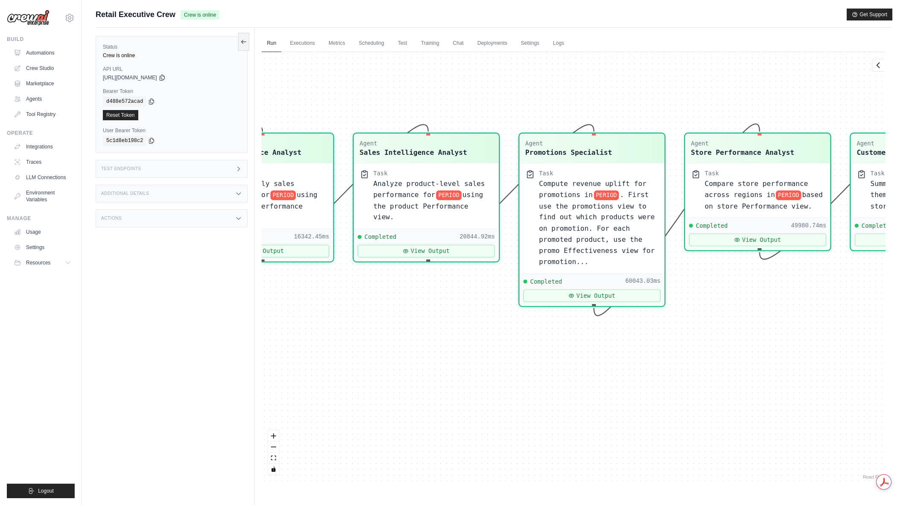
drag, startPoint x: 522, startPoint y: 326, endPoint x: 626, endPoint y: 387, distance: 120.6
click at [626, 387] on div "Agent Sales Intelligence Analyst Task Analyze monthly sales performance for PER…" at bounding box center [573, 266] width 624 height 429
click at [593, 235] on span ". First use the promotions view to find out which products were on promotion. F…" at bounding box center [597, 226] width 116 height 75
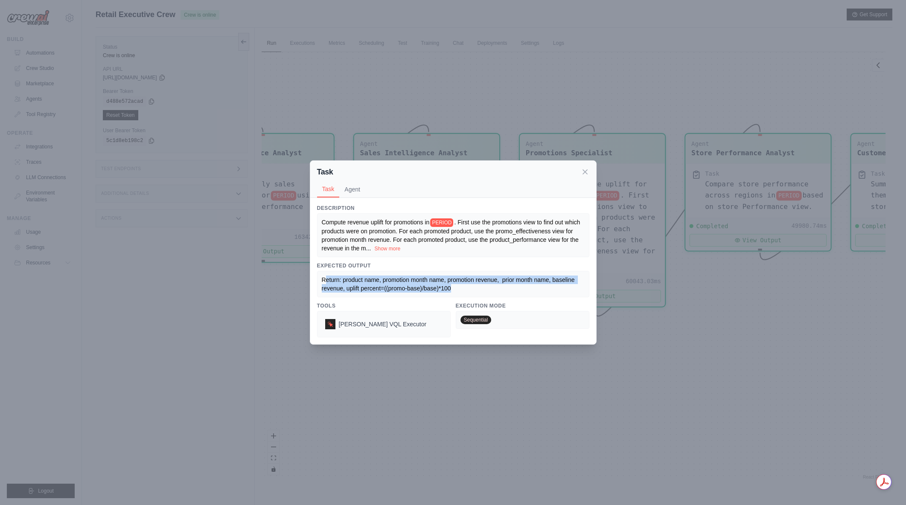
drag, startPoint x: 434, startPoint y: 290, endPoint x: 326, endPoint y: 279, distance: 108.1
click at [326, 279] on div "Return: product name, promotion month name, promotion revenue, prior month name…" at bounding box center [453, 284] width 263 height 17
click at [326, 280] on span "Return: product name, promotion month name, promotion revenue, prior month name…" at bounding box center [449, 283] width 255 height 15
drag, startPoint x: 325, startPoint y: 282, endPoint x: 432, endPoint y: 287, distance: 106.7
click at [432, 287] on span "Return: product name, promotion month name, promotion revenue, prior month name…" at bounding box center [449, 283] width 255 height 15
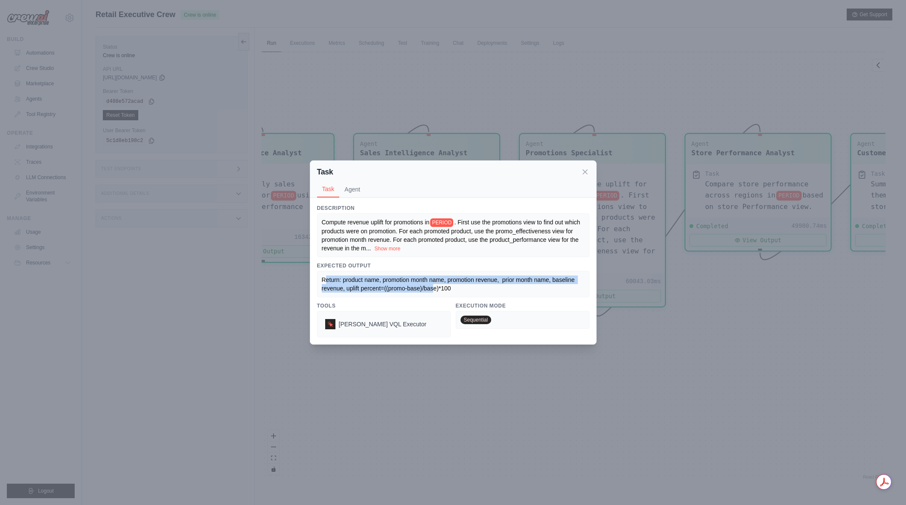
click at [432, 287] on span "Return: product name, promotion month name, promotion revenue, prior month name…" at bounding box center [449, 283] width 255 height 15
drag, startPoint x: 346, startPoint y: 287, endPoint x: 473, endPoint y: 290, distance: 126.3
click at [473, 290] on div "Return: product name, promotion month name, promotion revenue, prior month name…" at bounding box center [453, 284] width 263 height 17
click at [458, 288] on div "Return: product name, promotion month name, promotion revenue, prior month name…" at bounding box center [453, 284] width 263 height 17
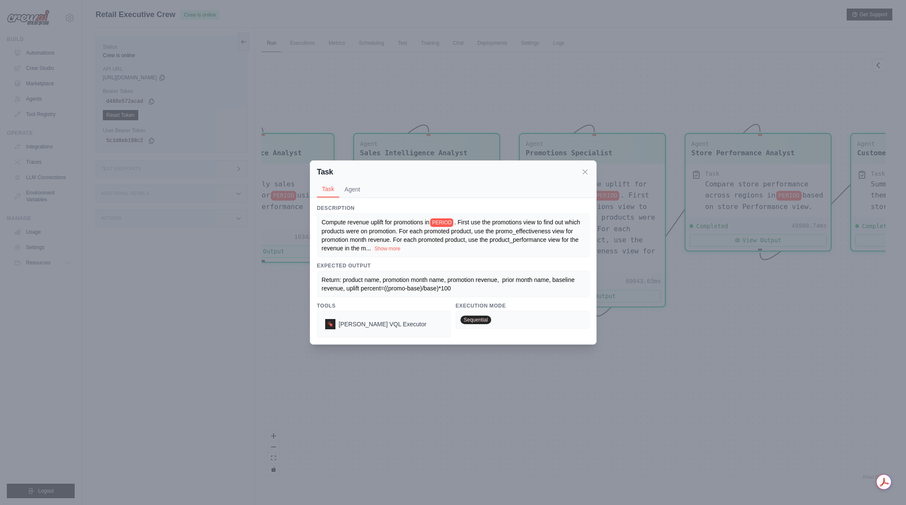
click at [389, 289] on span "Return: product name, promotion month name, promotion revenue, prior month name…" at bounding box center [449, 283] width 255 height 15
click at [397, 290] on span "Return: product name, promotion month name, promotion revenue, prior month name…" at bounding box center [449, 283] width 255 height 15
click at [408, 289] on span "Return: product name, promotion month name, promotion revenue, prior month name…" at bounding box center [449, 283] width 255 height 15
click at [430, 290] on span "Return: product name, promotion month name, promotion revenue, prior month name…" at bounding box center [449, 283] width 255 height 15
click at [433, 290] on span "Return: product name, promotion month name, promotion revenue, prior month name…" at bounding box center [449, 283] width 255 height 15
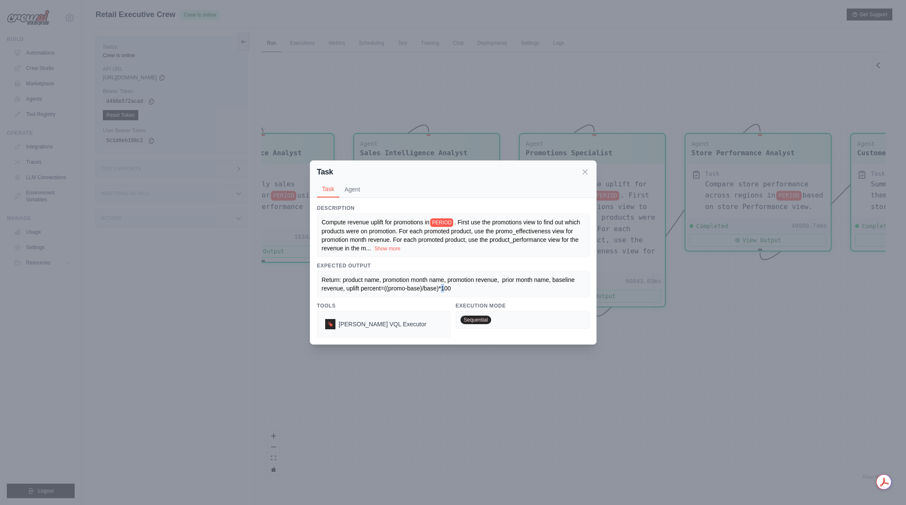
drag, startPoint x: 441, startPoint y: 290, endPoint x: 449, endPoint y: 290, distance: 8.5
click at [445, 290] on span "Return: product name, promotion month name, promotion revenue, prior month name…" at bounding box center [449, 283] width 255 height 15
click at [449, 290] on span "Return: product name, promotion month name, promotion revenue, prior month name…" at bounding box center [449, 283] width 255 height 15
click at [453, 290] on div "Return: product name, promotion month name, promotion revenue, prior month name…" at bounding box center [453, 284] width 263 height 17
click at [390, 250] on button "Show more" at bounding box center [387, 248] width 26 height 7
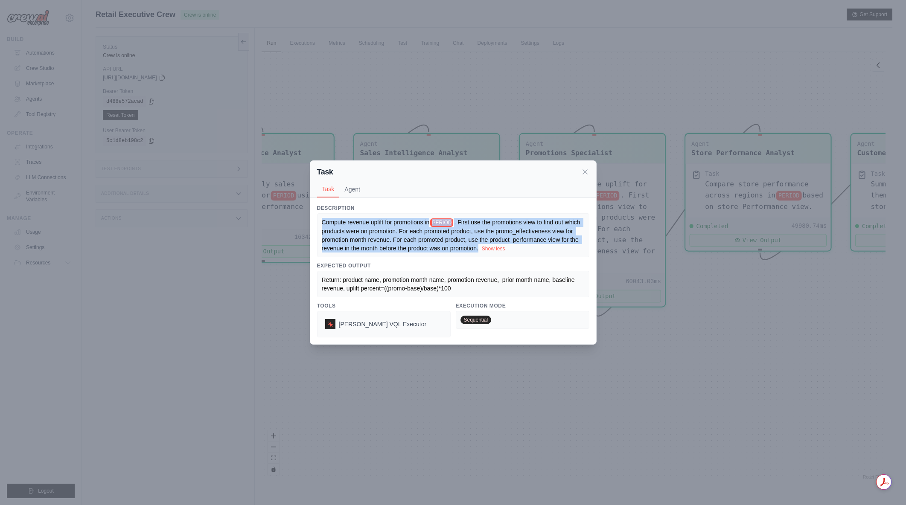
drag, startPoint x: 485, startPoint y: 246, endPoint x: 311, endPoint y: 215, distance: 177.1
click at [311, 215] on div "Description Compute revenue uplift for promotions in PERIOD . First use the pro…" at bounding box center [453, 271] width 286 height 146
click at [583, 167] on icon at bounding box center [584, 171] width 9 height 9
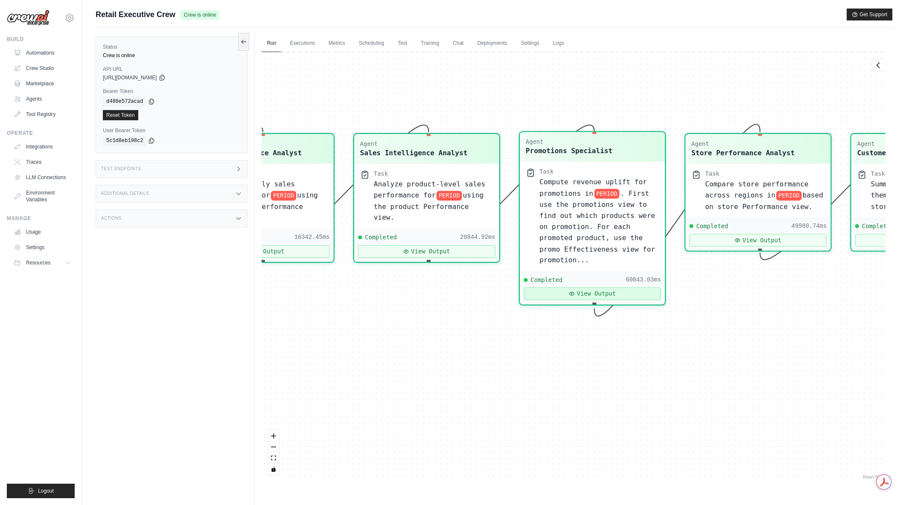
click at [594, 295] on button "View Output" at bounding box center [592, 293] width 137 height 13
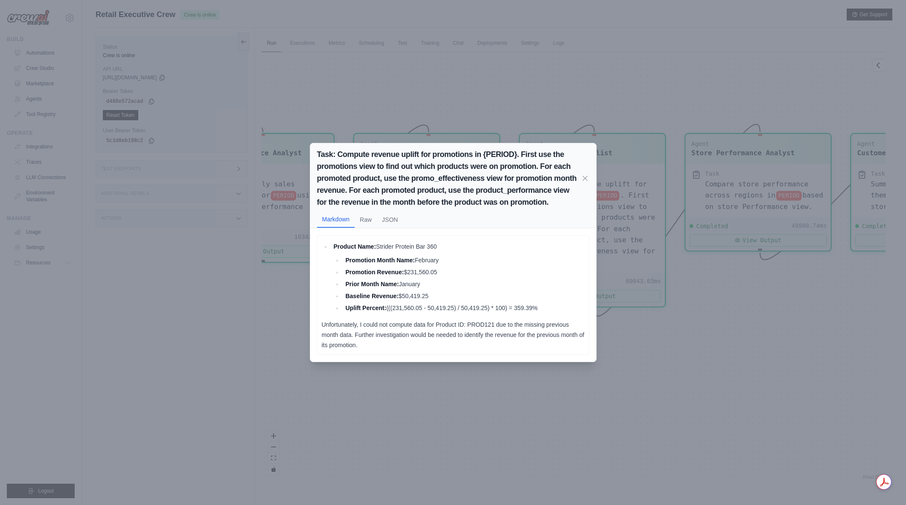
drag, startPoint x: 421, startPoint y: 261, endPoint x: 440, endPoint y: 260, distance: 19.2
click at [440, 260] on li "Promotion Month Name: February" at bounding box center [462, 260] width 241 height 10
drag, startPoint x: 380, startPoint y: 247, endPoint x: 439, endPoint y: 249, distance: 59.3
click at [439, 249] on li "Product Name: Strider Protein Bar 360 Promotion Month Name: February Promotion …" at bounding box center [457, 277] width 253 height 72
drag, startPoint x: 438, startPoint y: 249, endPoint x: 433, endPoint y: 247, distance: 4.9
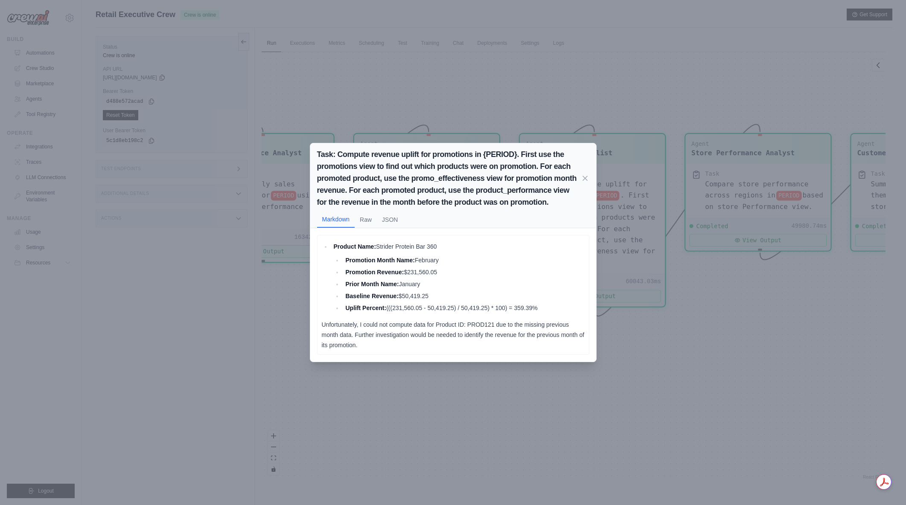
click at [438, 248] on li "Product Name: Strider Protein Bar 360 Promotion Month Name: February Promotion …" at bounding box center [457, 277] width 253 height 72
click at [423, 260] on li "Promotion Month Name: February" at bounding box center [462, 260] width 241 height 10
drag, startPoint x: 420, startPoint y: 260, endPoint x: 439, endPoint y: 258, distance: 18.9
click at [439, 258] on li "Promotion Month Name: February" at bounding box center [462, 260] width 241 height 10
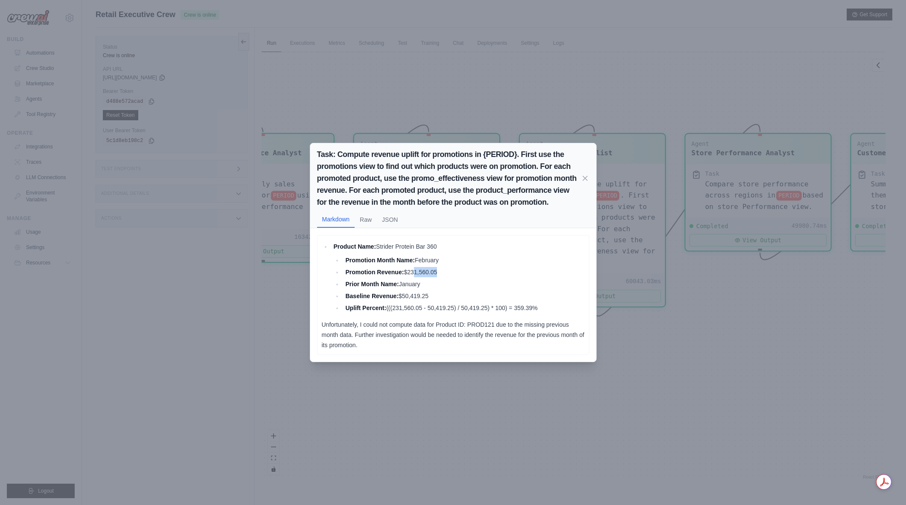
drag, startPoint x: 411, startPoint y: 271, endPoint x: 435, endPoint y: 270, distance: 23.5
click at [435, 270] on li "Promotion Revenue: $231,560.05" at bounding box center [462, 272] width 241 height 10
drag, startPoint x: 407, startPoint y: 281, endPoint x: 424, endPoint y: 281, distance: 16.2
click at [424, 281] on li "Prior Month Name: January" at bounding box center [462, 284] width 241 height 10
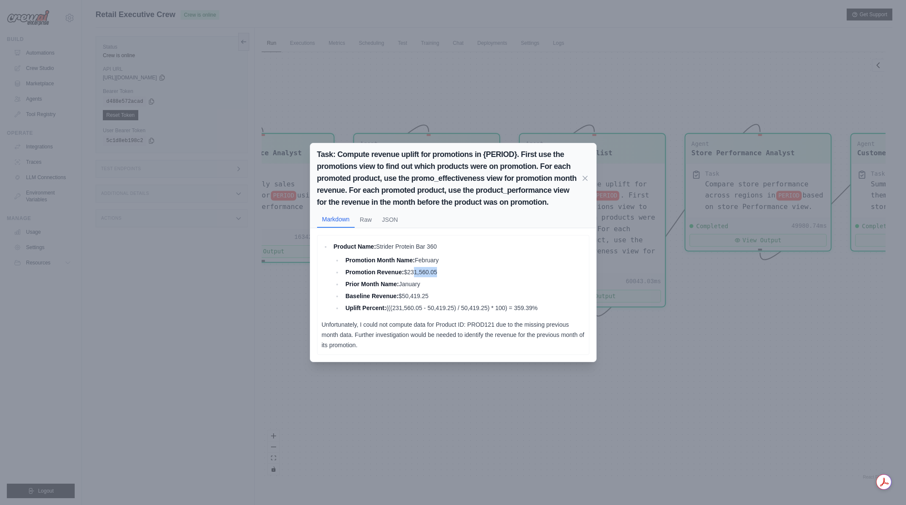
click at [424, 281] on li "Prior Month Name: January" at bounding box center [462, 284] width 241 height 10
drag, startPoint x: 397, startPoint y: 296, endPoint x: 430, endPoint y: 295, distance: 33.3
click at [430, 295] on li "Baseline Revenue: $50,419.25" at bounding box center [462, 296] width 241 height 10
drag, startPoint x: 349, startPoint y: 308, endPoint x: 549, endPoint y: 305, distance: 200.1
click at [549, 305] on li "Uplift Percent: (((231,560.05 - 50,419.25) / 50,419.25) * 100) = 359.39%" at bounding box center [462, 308] width 241 height 10
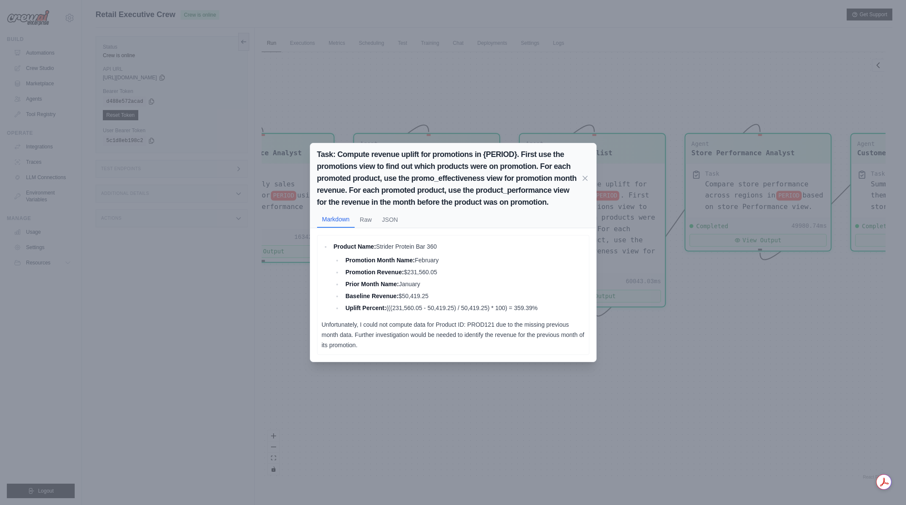
click at [549, 305] on li "Uplift Percent: (((231,560.05 - 50,419.25) / 50,419.25) * 100) = 359.39%" at bounding box center [462, 308] width 241 height 10
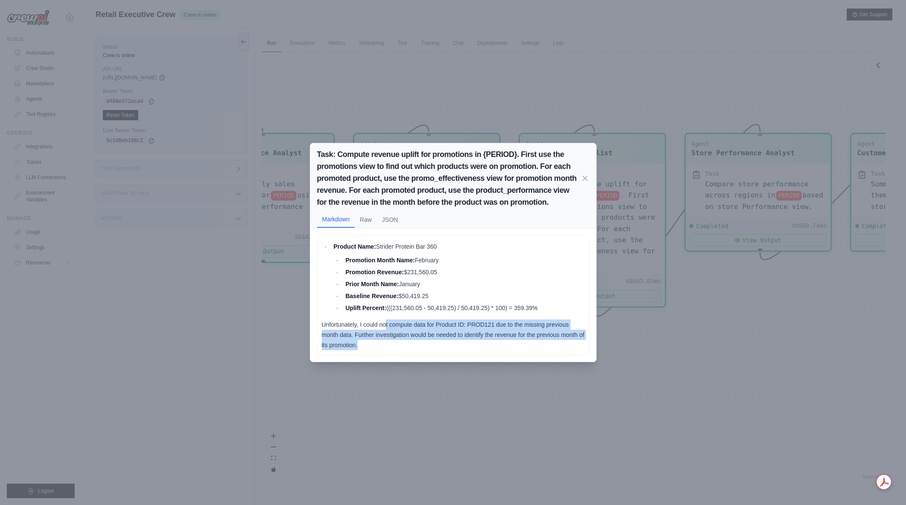
drag, startPoint x: 386, startPoint y: 323, endPoint x: 432, endPoint y: 341, distance: 49.3
click at [432, 341] on p "Unfortunately, I could not compute data for Product ID: PROD121 due to the miss…" at bounding box center [453, 334] width 263 height 31
drag, startPoint x: 432, startPoint y: 328, endPoint x: 438, endPoint y: 336, distance: 9.7
click at [438, 336] on p "Unfortunately, I could not compute data for Product ID: PROD121 due to the miss…" at bounding box center [453, 334] width 263 height 31
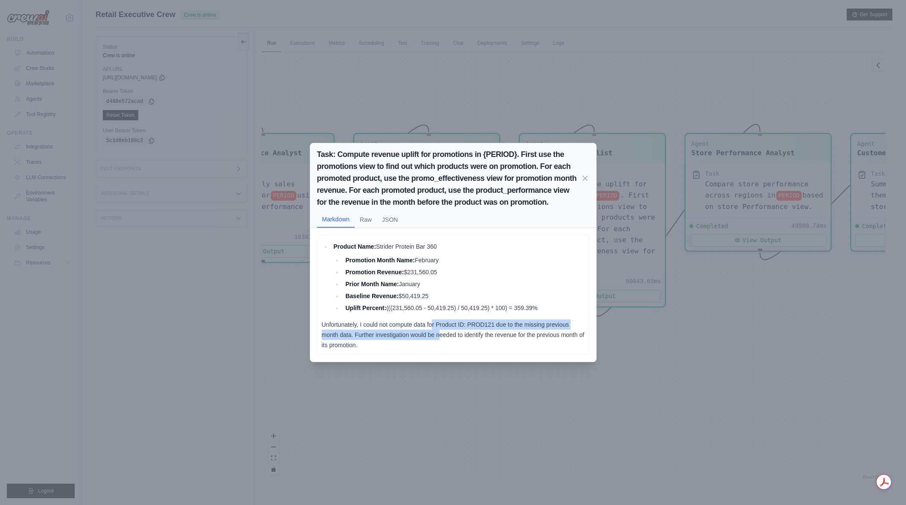
click at [438, 336] on p "Unfortunately, I could not compute data for Product ID: PROD121 due to the miss…" at bounding box center [453, 334] width 263 height 31
drag, startPoint x: 398, startPoint y: 339, endPoint x: 418, endPoint y: 342, distance: 20.3
click at [418, 342] on p "Unfortunately, I could not compute data for Product ID: PROD121 due to the miss…" at bounding box center [453, 334] width 263 height 31
drag, startPoint x: 372, startPoint y: 325, endPoint x: 417, endPoint y: 342, distance: 48.1
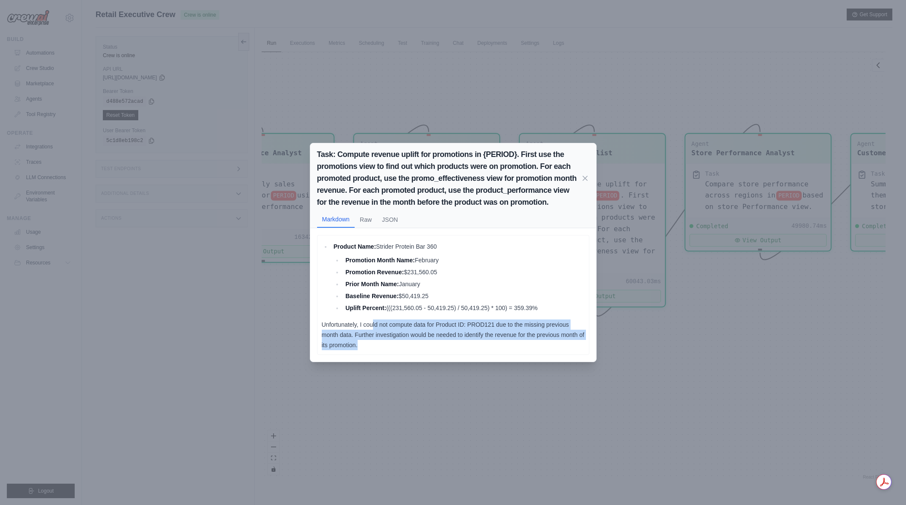
click at [417, 342] on p "Unfortunately, I could not compute data for Product ID: PROD121 due to the miss…" at bounding box center [453, 334] width 263 height 31
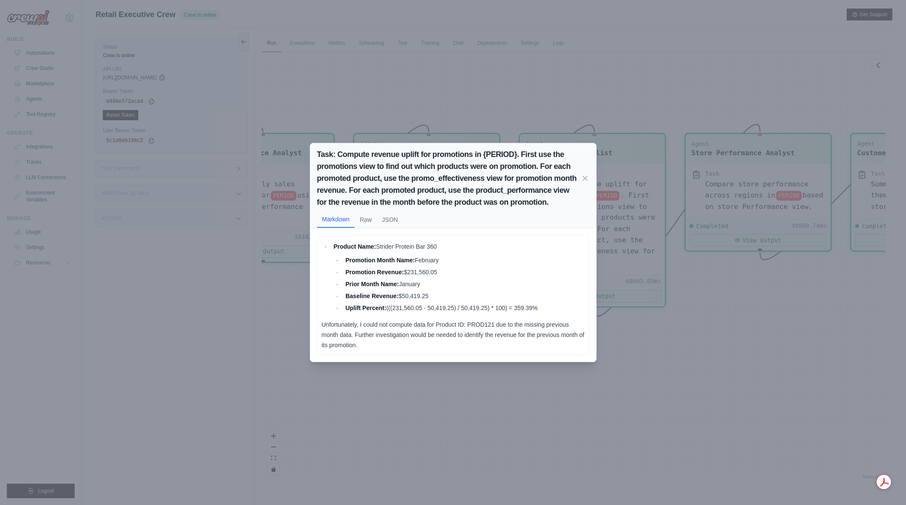
click at [692, 331] on div "Task: Compute revenue uplift for promotions in {PERIOD}. First use the promotio…" at bounding box center [453, 252] width 906 height 505
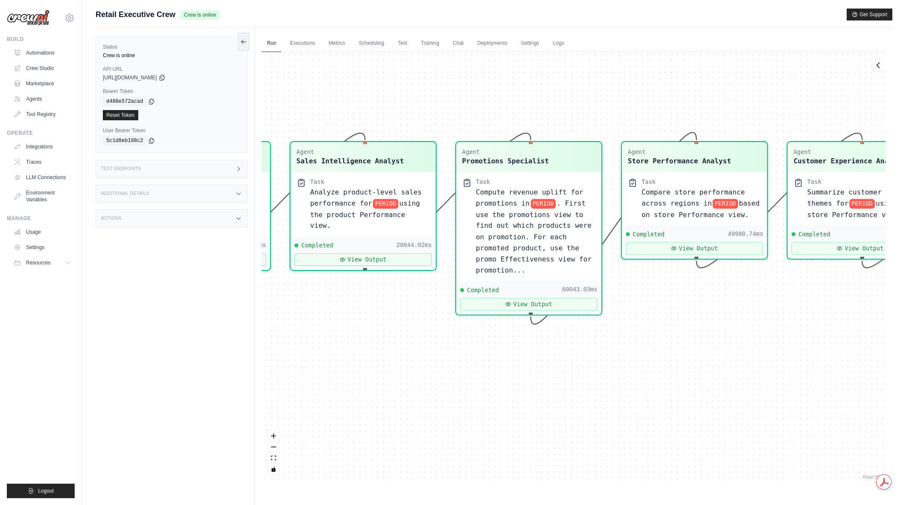
drag, startPoint x: 748, startPoint y: 355, endPoint x: 685, endPoint y: 363, distance: 64.1
click at [685, 363] on div "Agent Sales Intelligence Analyst Task Analyze monthly sales performance for PER…" at bounding box center [573, 266] width 624 height 429
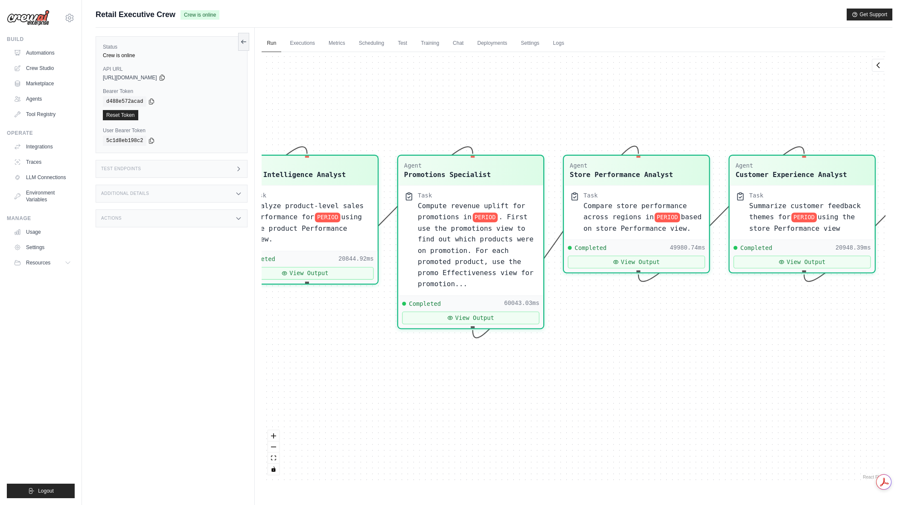
drag, startPoint x: 766, startPoint y: 369, endPoint x: 680, endPoint y: 383, distance: 87.7
click at [680, 383] on div "Agent Sales Intelligence Analyst Task Analyze monthly sales performance for PER…" at bounding box center [573, 266] width 624 height 429
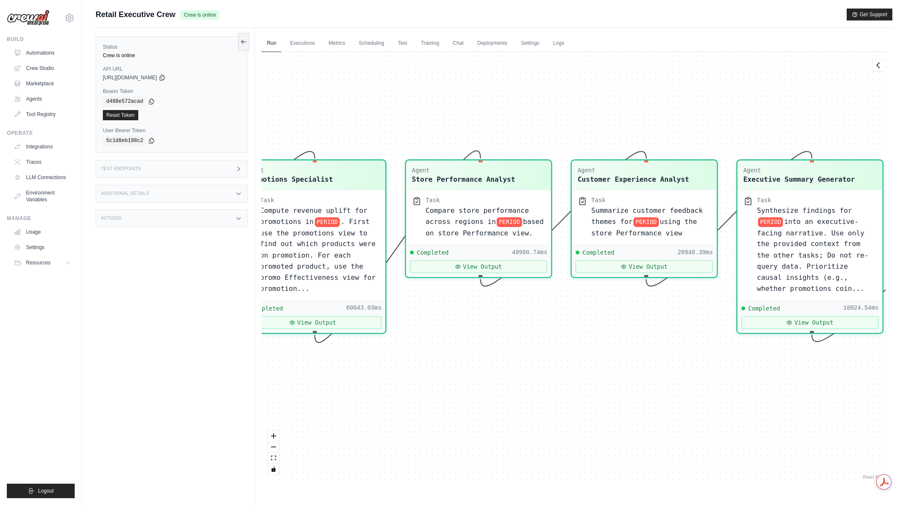
drag, startPoint x: 777, startPoint y: 383, endPoint x: 647, endPoint y: 388, distance: 129.3
click at [647, 388] on div "Agent Sales Intelligence Analyst Task Analyze monthly sales performance for PER…" at bounding box center [573, 266] width 624 height 429
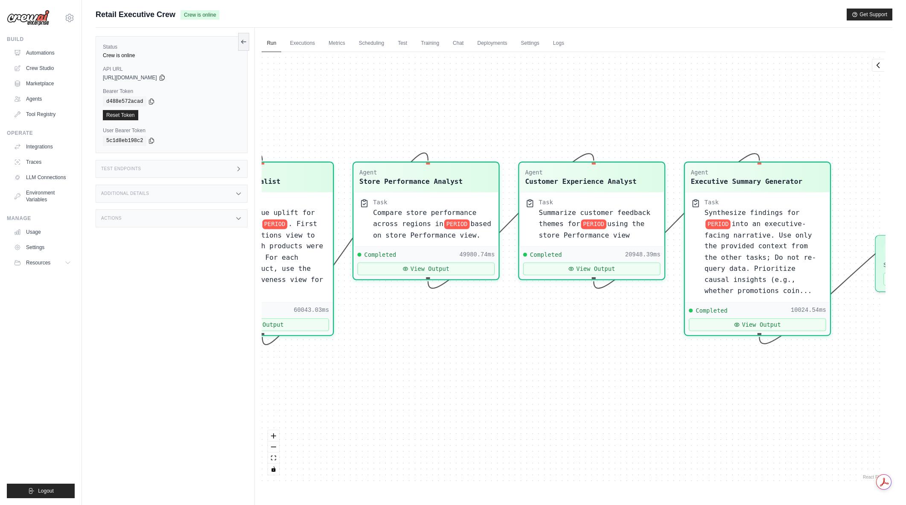
drag, startPoint x: 764, startPoint y: 396, endPoint x: 711, endPoint y: 398, distance: 52.5
click at [711, 398] on div "Agent Sales Intelligence Analyst Task Analyze monthly sales performance for PER…" at bounding box center [573, 266] width 624 height 429
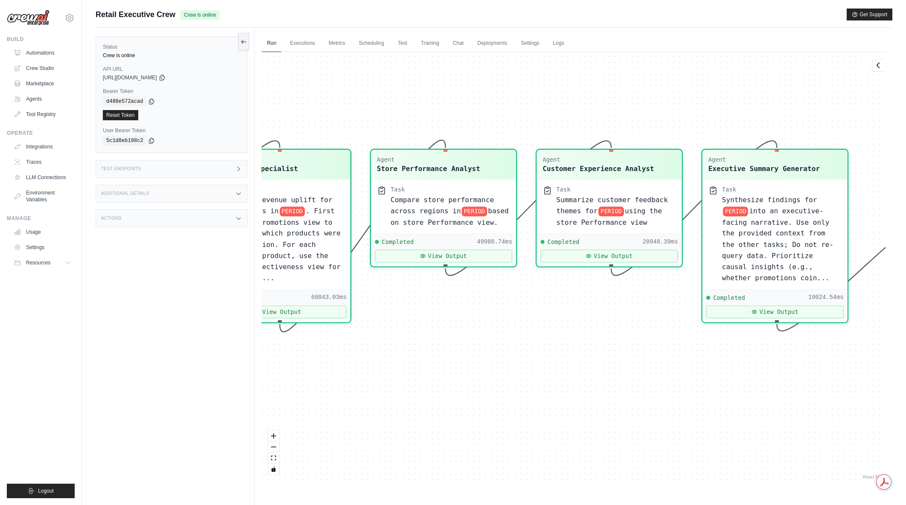
drag, startPoint x: 760, startPoint y: 399, endPoint x: 809, endPoint y: 384, distance: 50.9
click at [809, 384] on div "Agent Sales Intelligence Analyst Task Analyze monthly sales performance for PER…" at bounding box center [573, 266] width 624 height 429
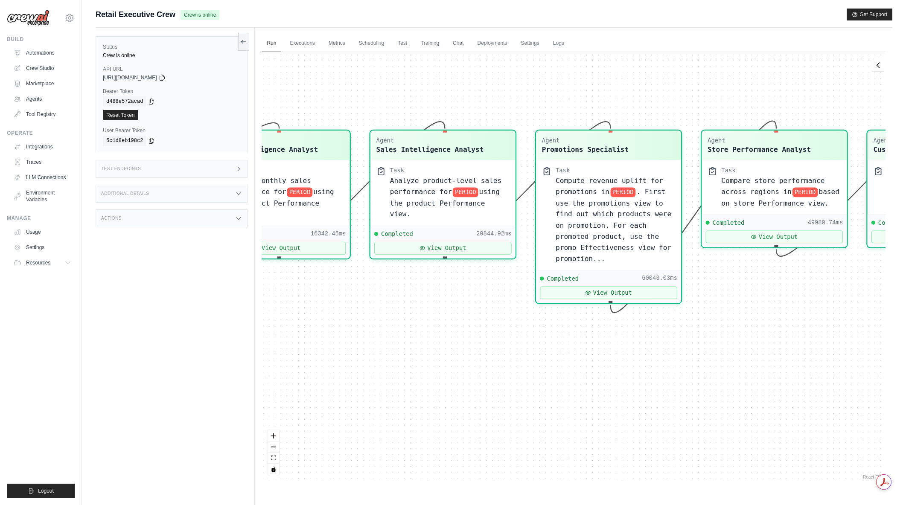
drag, startPoint x: 434, startPoint y: 412, endPoint x: 734, endPoint y: 395, distance: 299.9
click at [734, 395] on div "Agent Sales Intelligence Analyst Task Analyze monthly sales performance for PER…" at bounding box center [573, 266] width 624 height 429
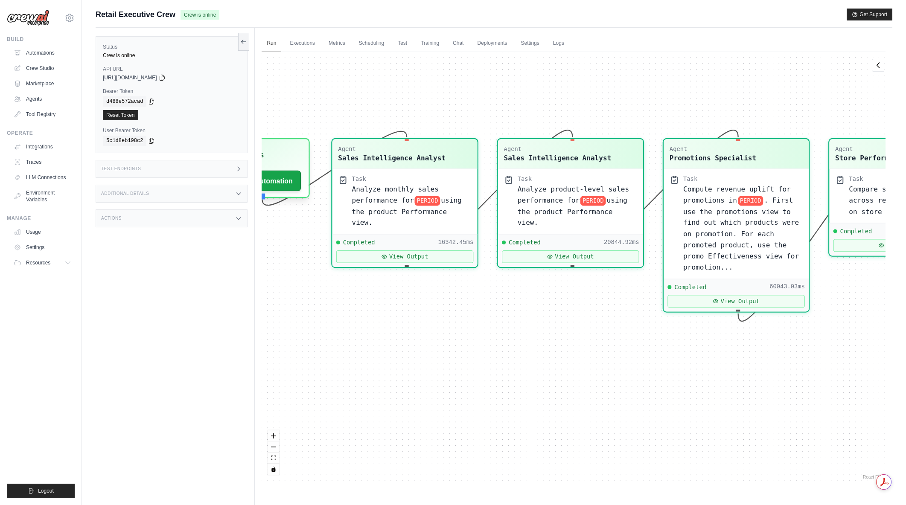
click at [637, 419] on div "Agent Sales Intelligence Analyst Task Analyze monthly sales performance for PER…" at bounding box center [573, 266] width 624 height 429
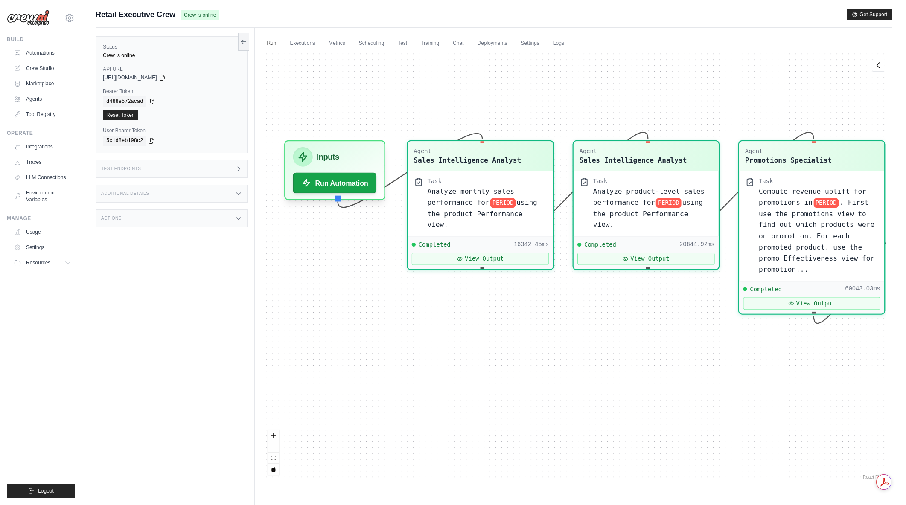
click at [525, 406] on div "Agent Sales Intelligence Analyst Task Analyze monthly sales performance for PER…" at bounding box center [573, 266] width 624 height 429
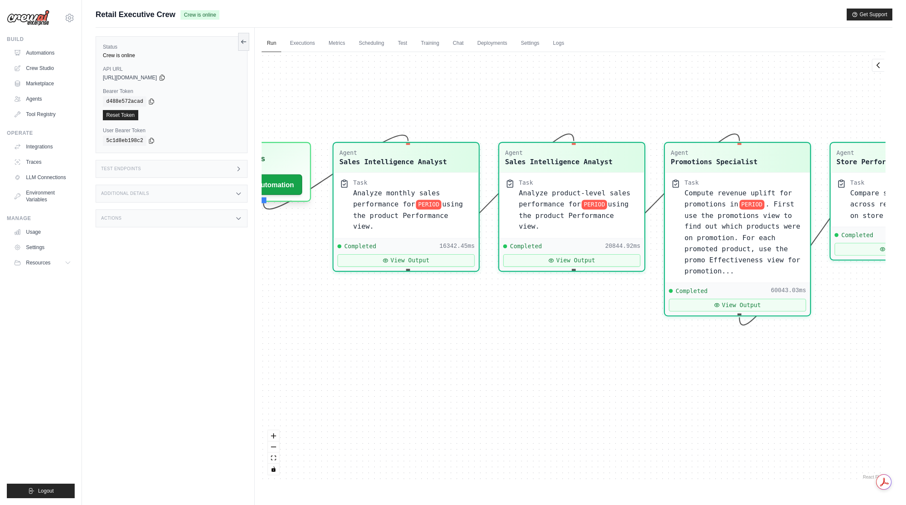
drag, startPoint x: 584, startPoint y: 398, endPoint x: 510, endPoint y: 400, distance: 74.2
click at [510, 400] on div "Agent Sales Intelligence Analyst Task Analyze monthly sales performance for PER…" at bounding box center [573, 266] width 624 height 429
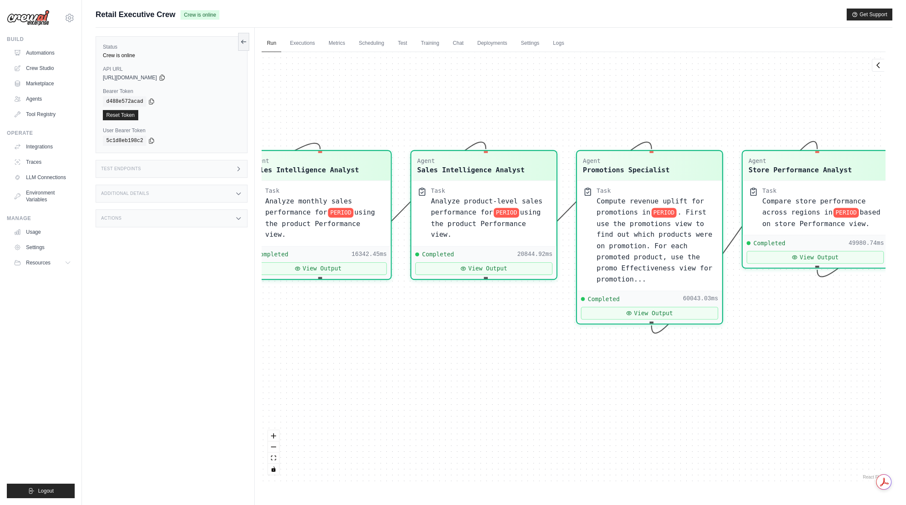
drag, startPoint x: 575, startPoint y: 370, endPoint x: 487, endPoint y: 378, distance: 88.2
click at [487, 378] on div "Agent Sales Intelligence Analyst Task Analyze monthly sales performance for PER…" at bounding box center [573, 266] width 624 height 429
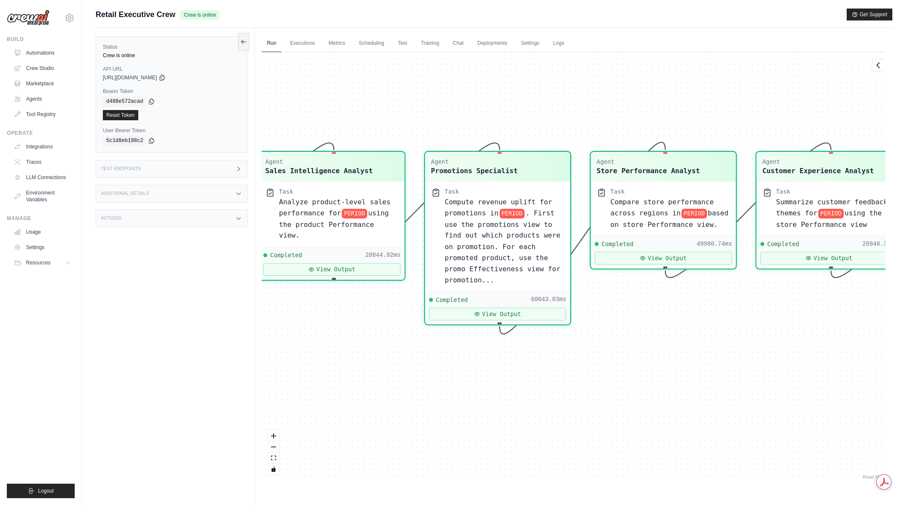
drag, startPoint x: 633, startPoint y: 383, endPoint x: 481, endPoint y: 384, distance: 151.8
click at [481, 384] on div "Agent Sales Intelligence Analyst Task Analyze monthly sales performance for PER…" at bounding box center [573, 266] width 624 height 429
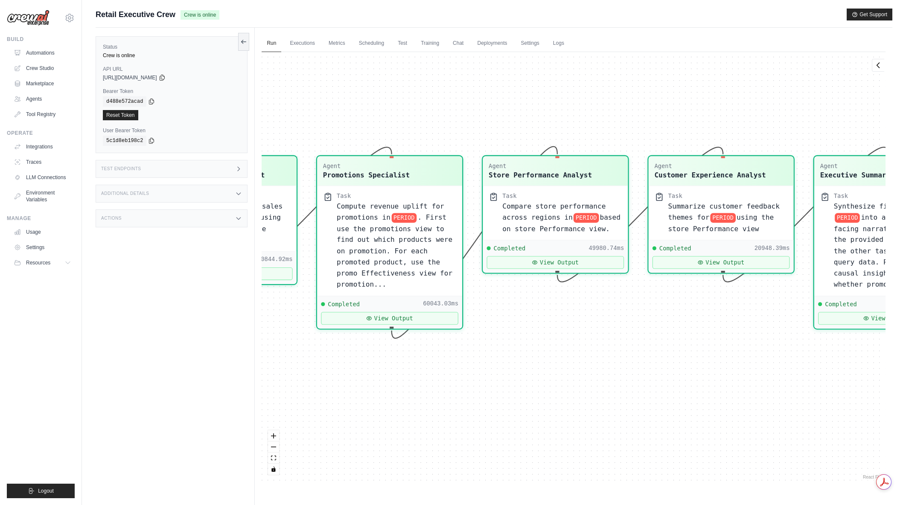
click at [668, 327] on div "Agent Sales Intelligence Analyst Task Analyze monthly sales performance for PER…" at bounding box center [573, 266] width 624 height 429
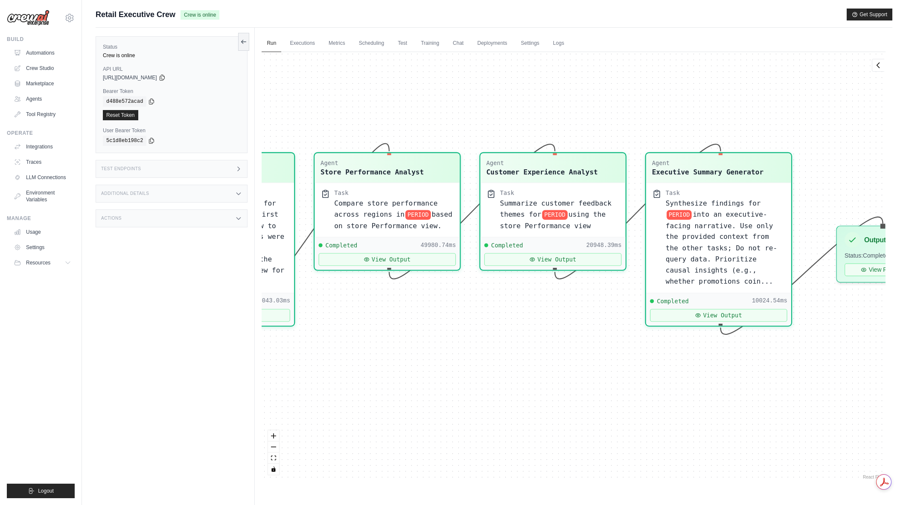
drag, startPoint x: 759, startPoint y: 333, endPoint x: 586, endPoint y: 330, distance: 172.3
click at [586, 330] on div "Agent Sales Intelligence Analyst Task Analyze monthly sales performance for PER…" at bounding box center [573, 266] width 624 height 429
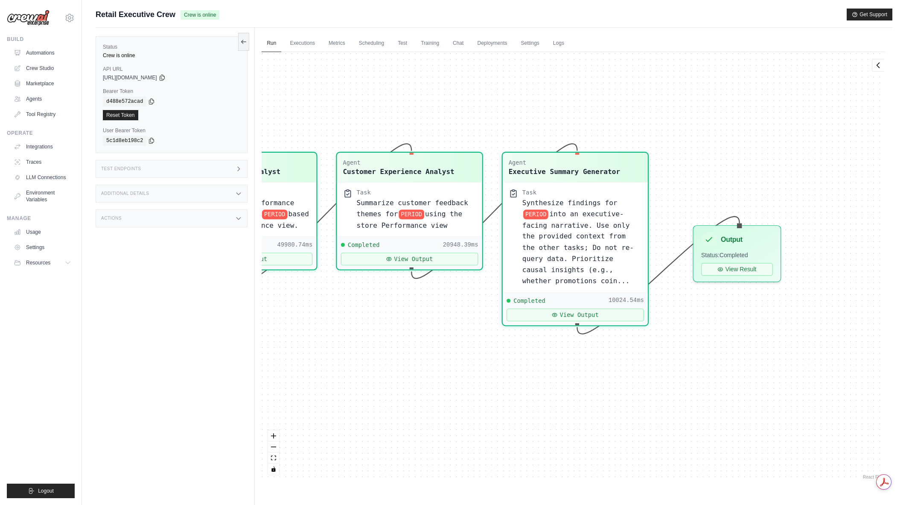
drag, startPoint x: 734, startPoint y: 389, endPoint x: 681, endPoint y: 389, distance: 52.5
click at [681, 389] on div "Agent Sales Intelligence Analyst Task Analyze monthly sales performance for PER…" at bounding box center [573, 266] width 624 height 429
